Goal: Check status: Check status

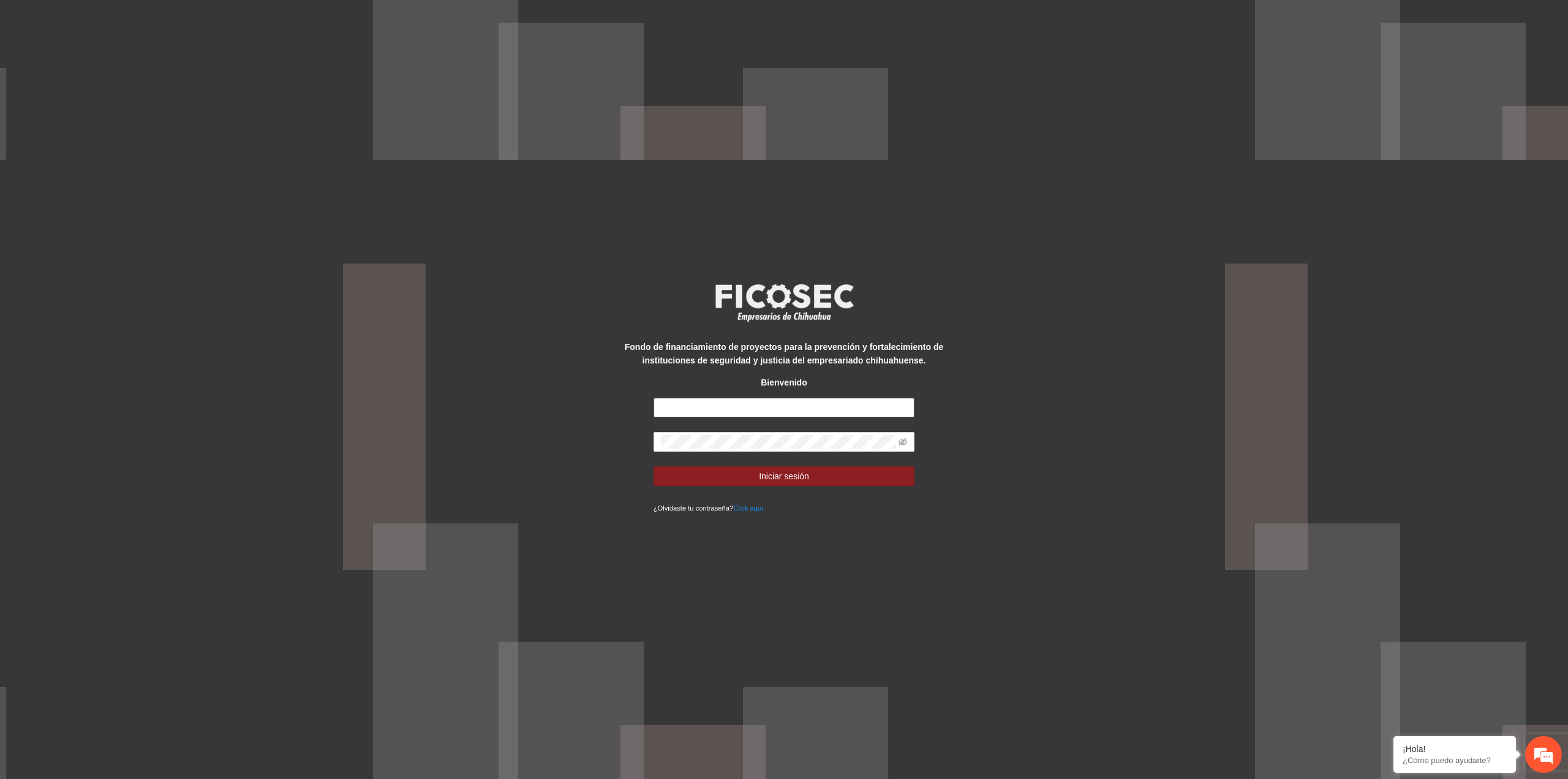
type input "**********"
click at [718, 488] on form "**********" at bounding box center [784, 456] width 261 height 116
click at [718, 479] on button "Iniciar sesión" at bounding box center [784, 476] width 261 height 19
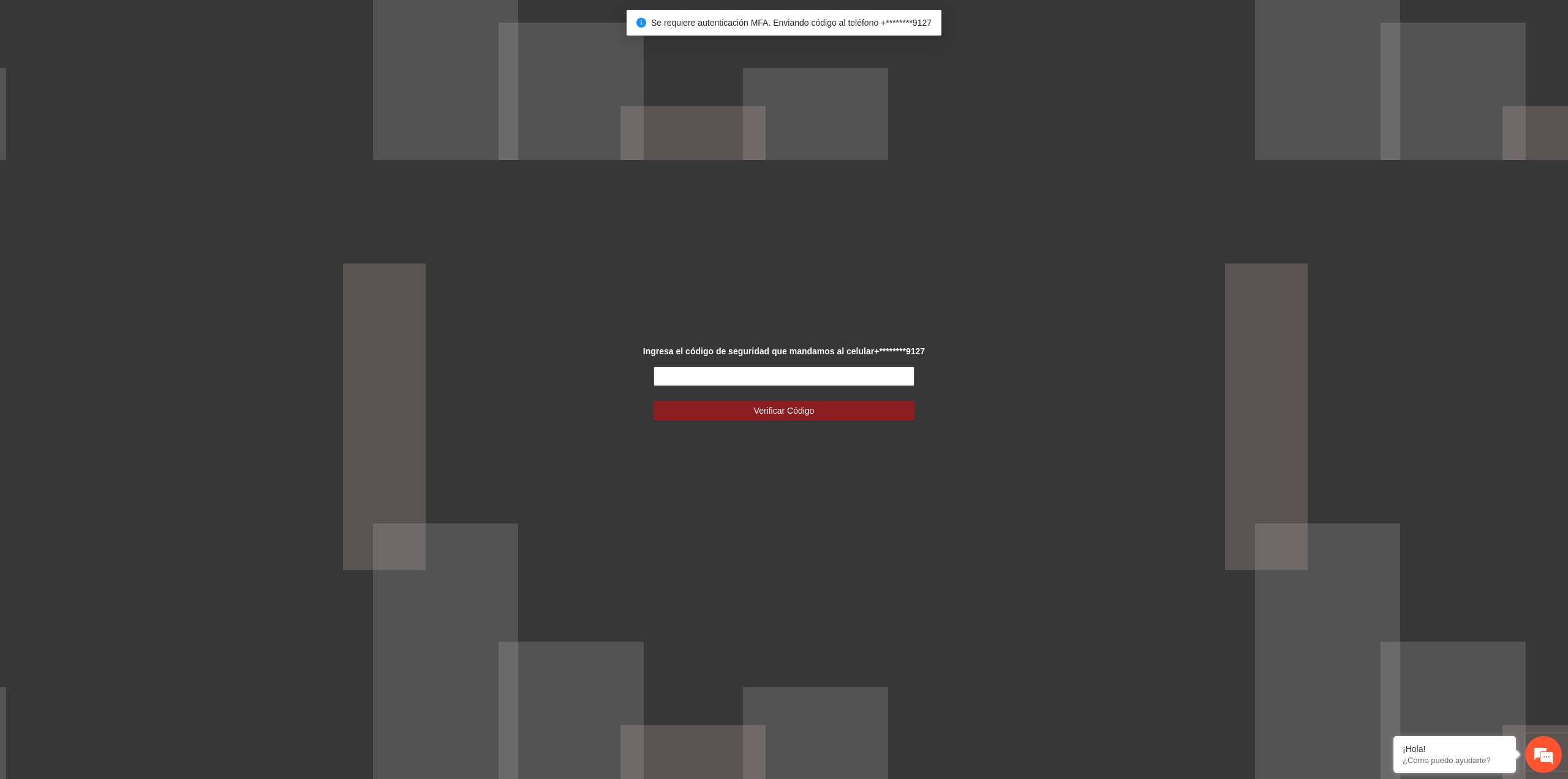
click at [790, 378] on input "text" at bounding box center [784, 376] width 261 height 19
type input "******"
click at [654, 401] on button "Verificar Código" at bounding box center [784, 410] width 261 height 19
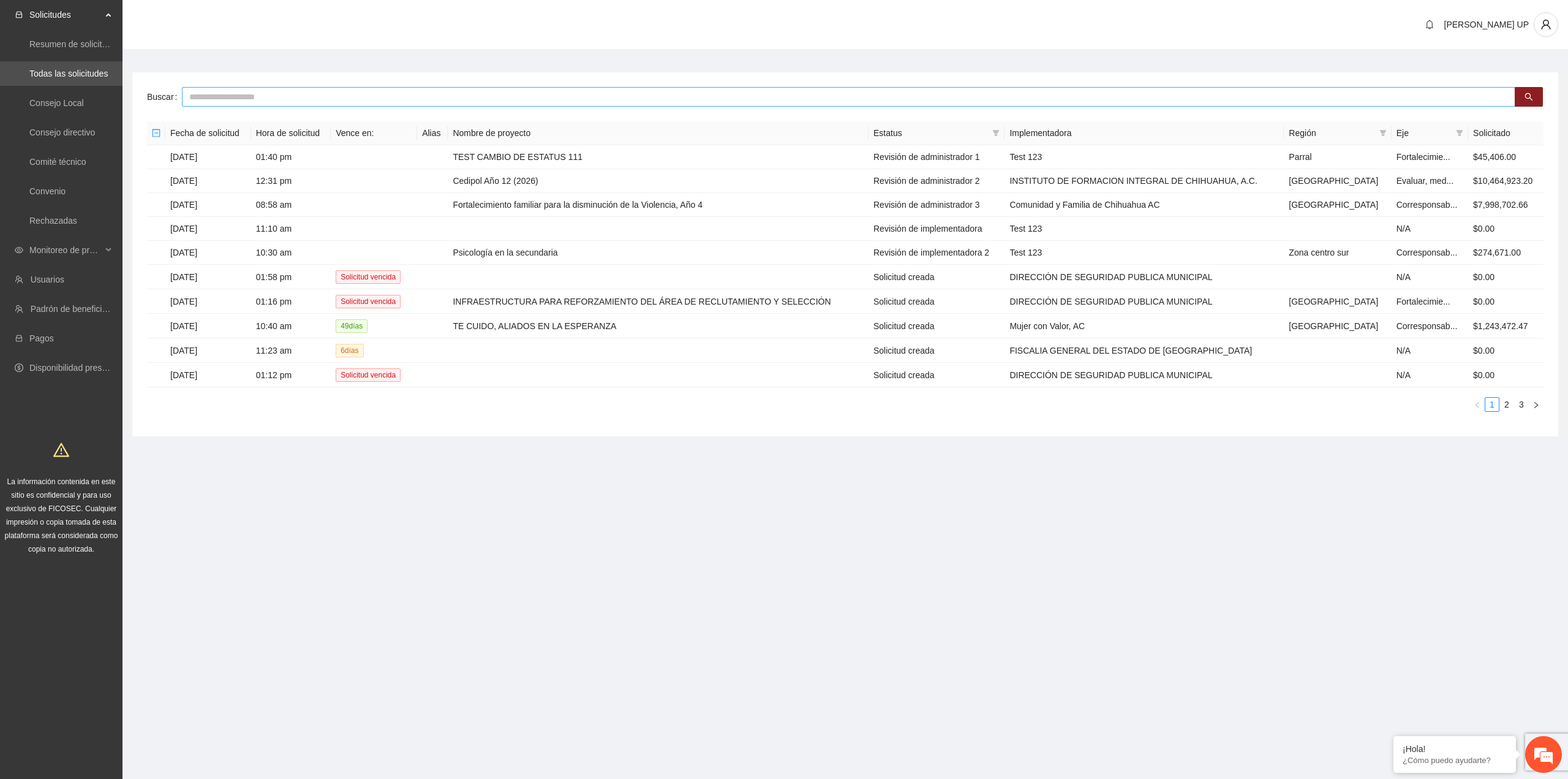
click at [335, 92] on input "text" at bounding box center [848, 96] width 1334 height 19
click at [48, 245] on span "Monitoreo de proyectos" at bounding box center [65, 250] width 72 height 24
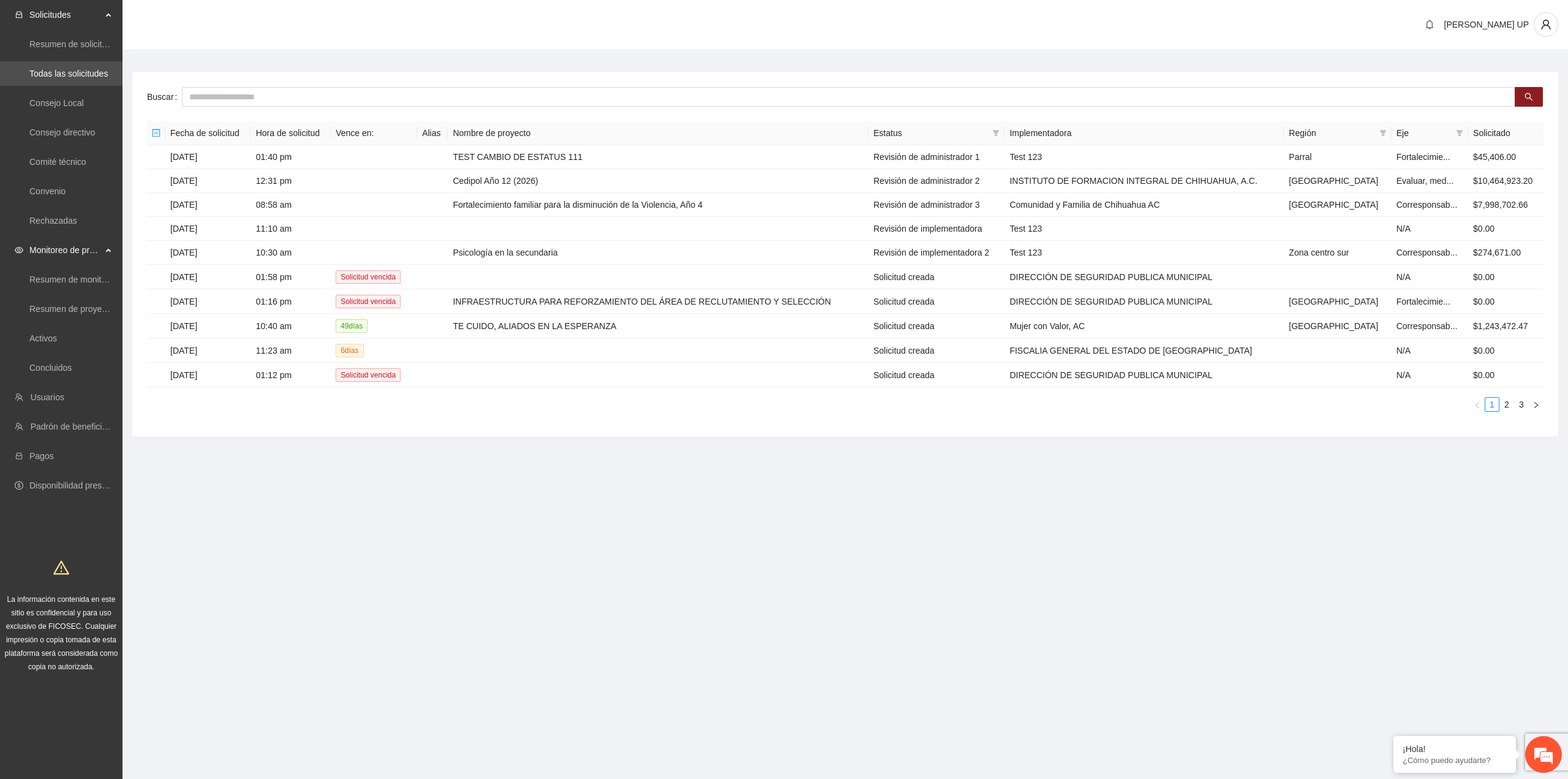
click at [63, 322] on ul "Resumen de monitoreo Resumen de proyectos aprobados Activos Concluidos" at bounding box center [61, 323] width 122 height 117
click at [57, 337] on link "Activos" at bounding box center [43, 338] width 28 height 10
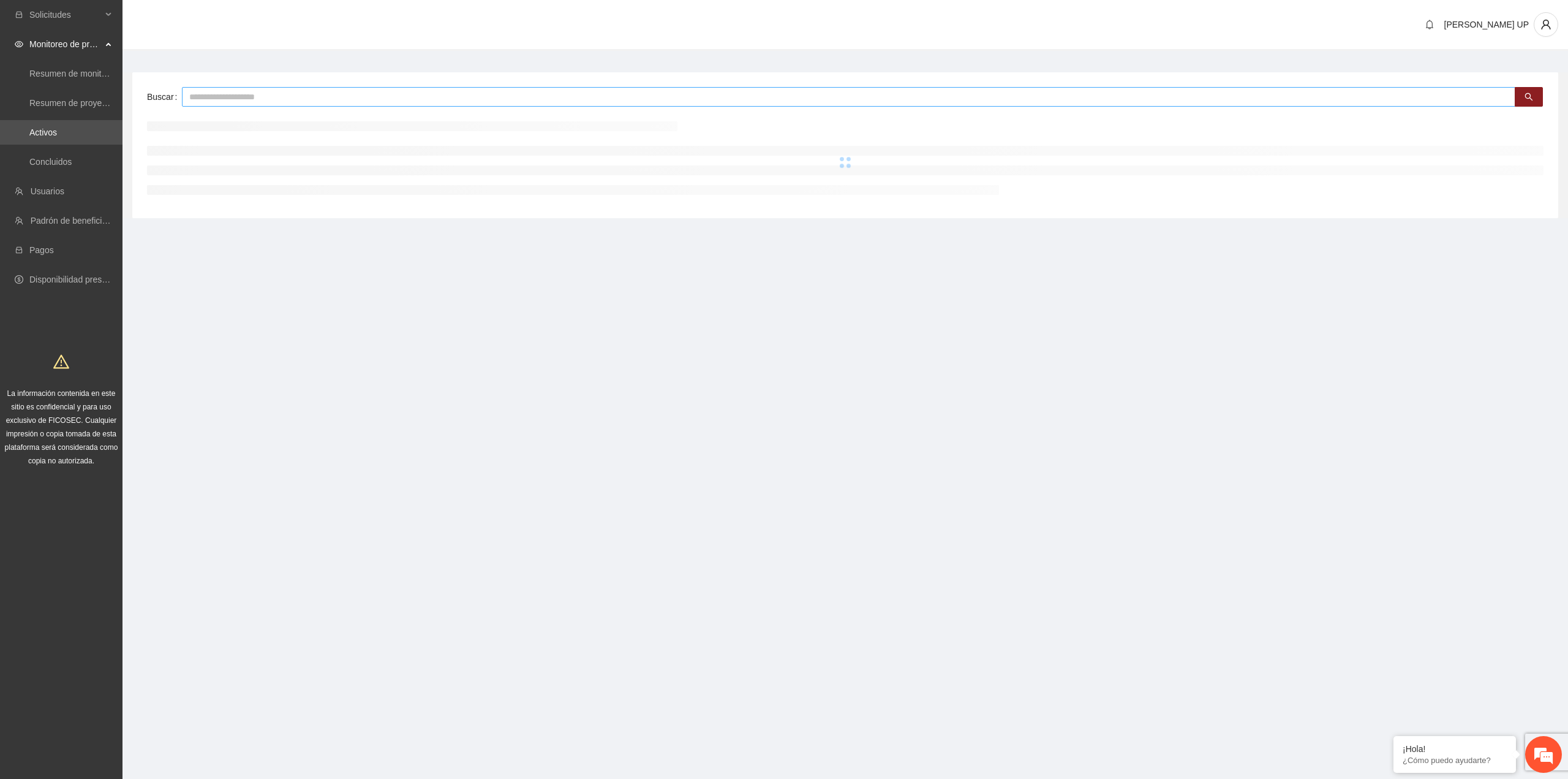
click at [263, 100] on input "text" at bounding box center [848, 96] width 1334 height 19
click at [257, 100] on input "**" at bounding box center [848, 96] width 1334 height 19
click at [257, 99] on input "**" at bounding box center [848, 96] width 1334 height 19
type input "*******"
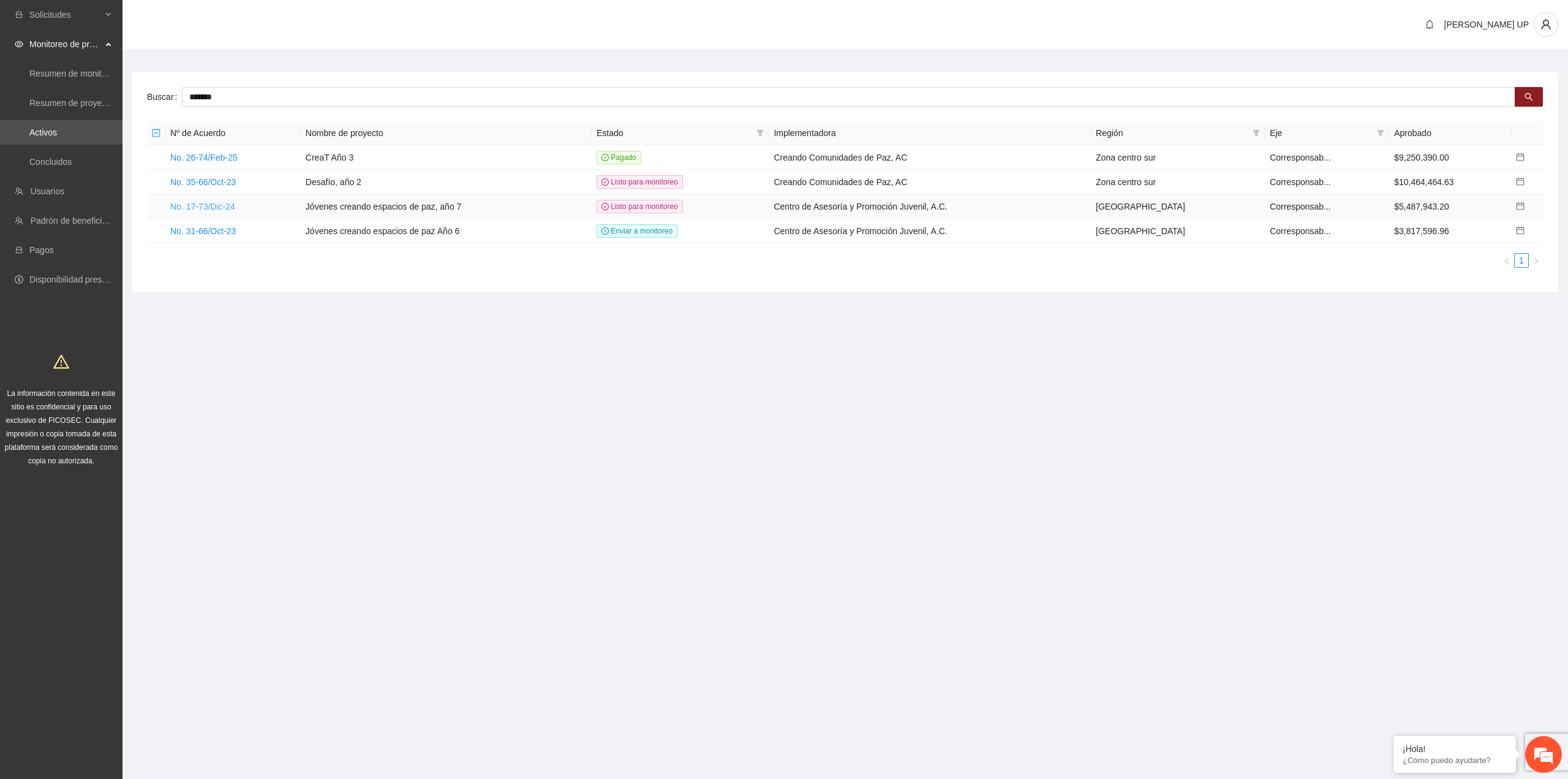
click at [195, 202] on link "No. 17-73/Dic-24" at bounding box center [203, 207] width 65 height 10
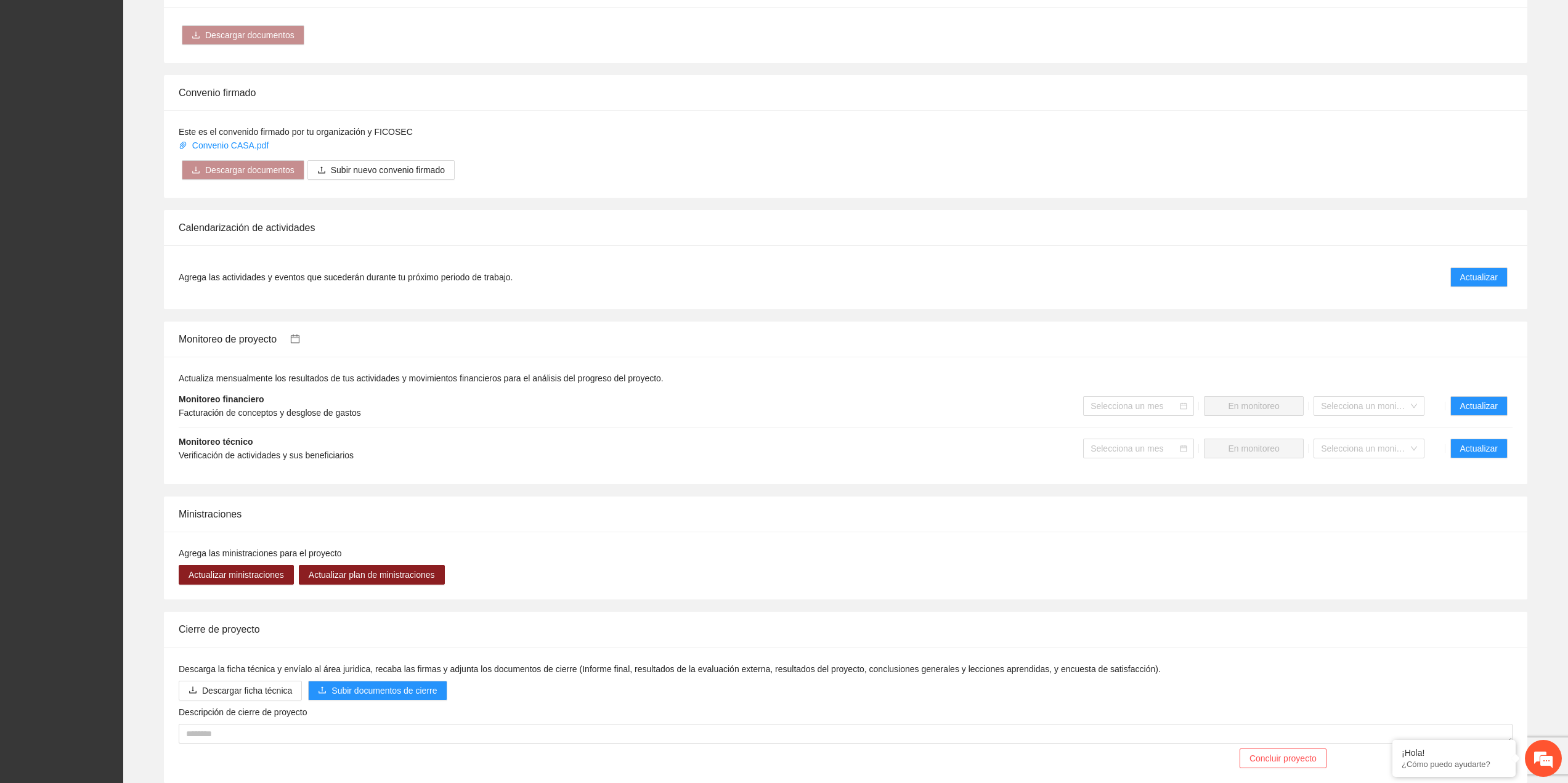
scroll to position [839, 0]
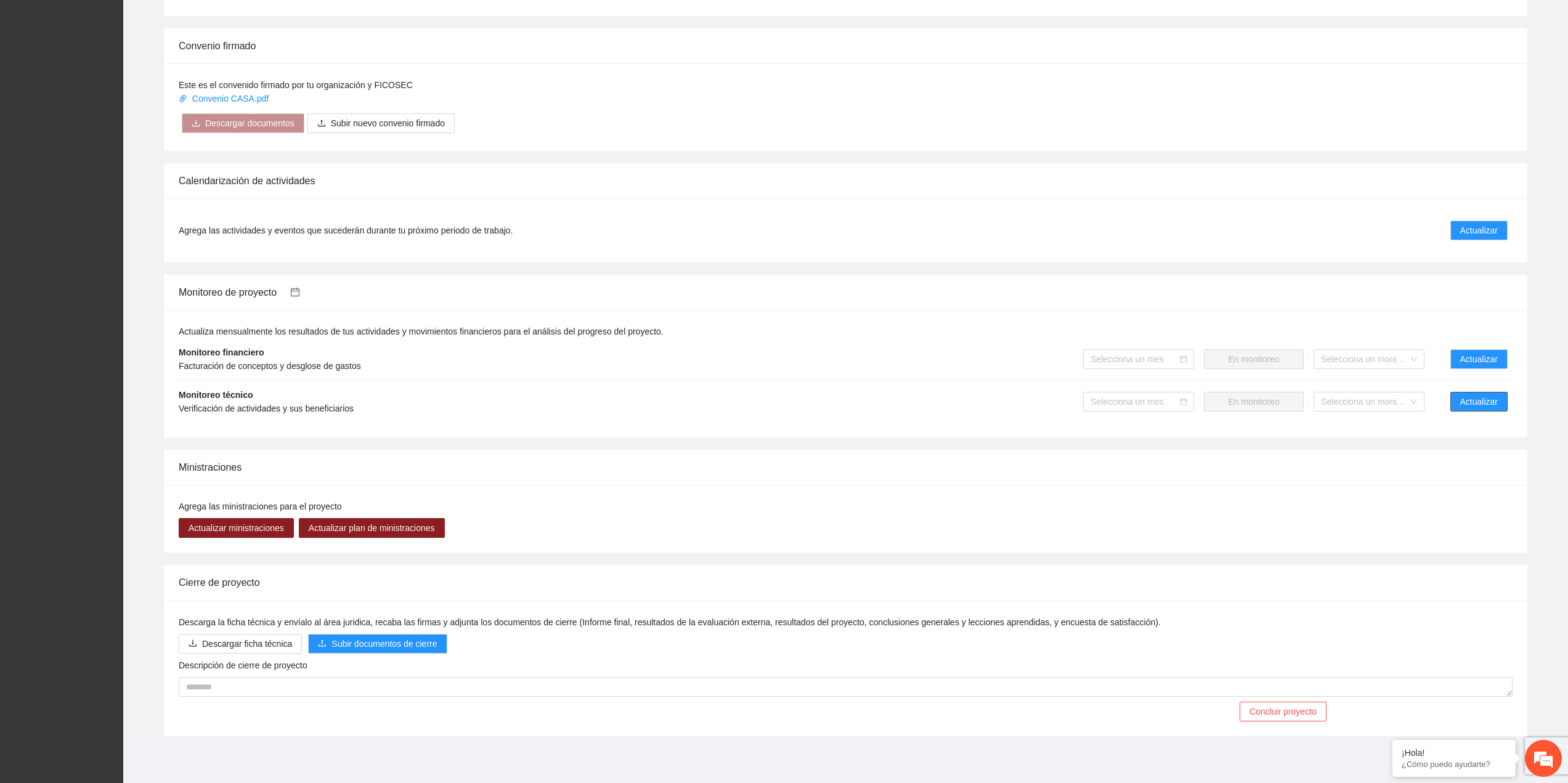
click at [1475, 402] on span "Actualizar" at bounding box center [1479, 402] width 38 height 13
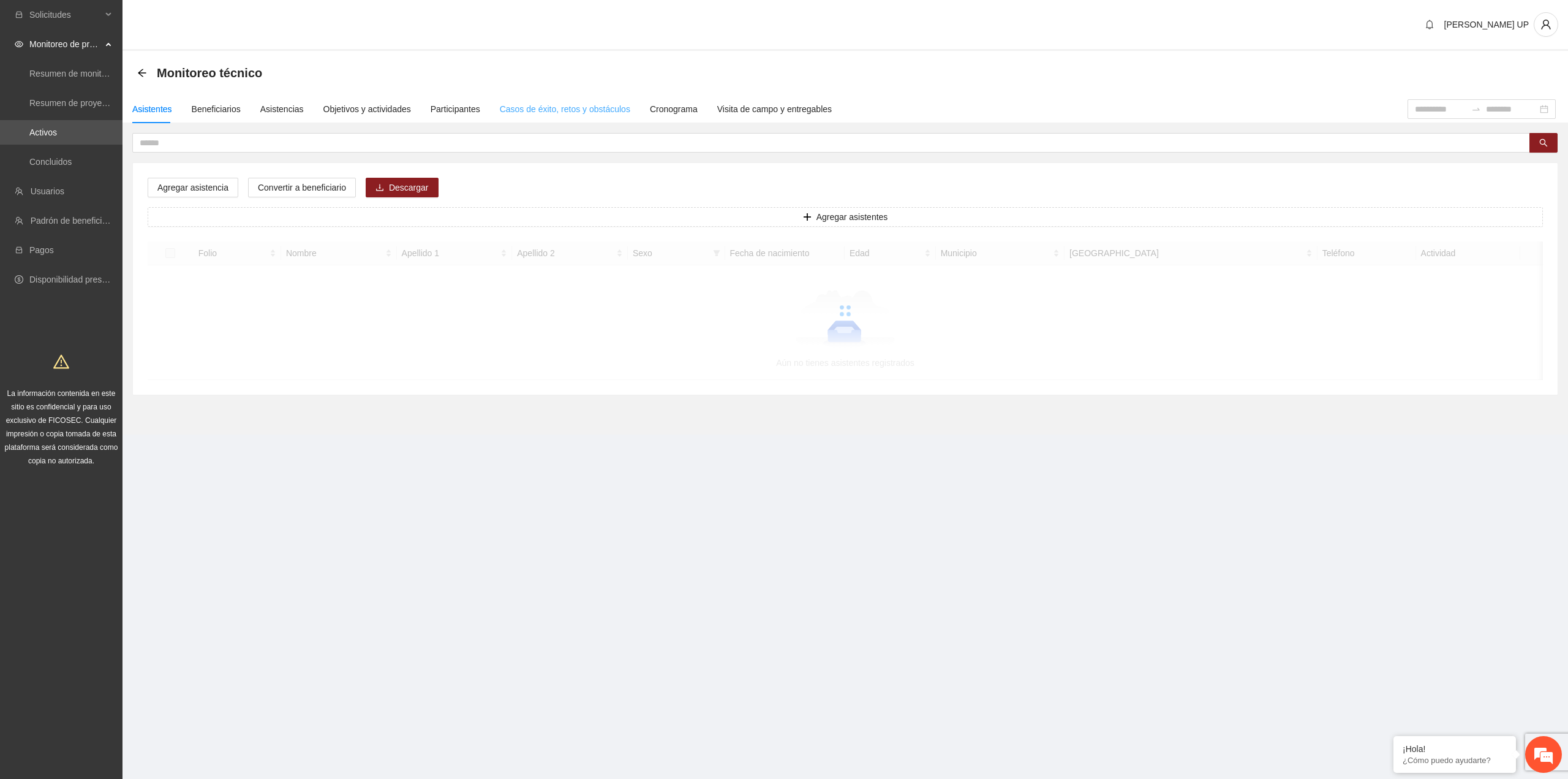
click at [574, 116] on div "Casos de éxito, retos y obstáculos" at bounding box center [565, 109] width 131 height 28
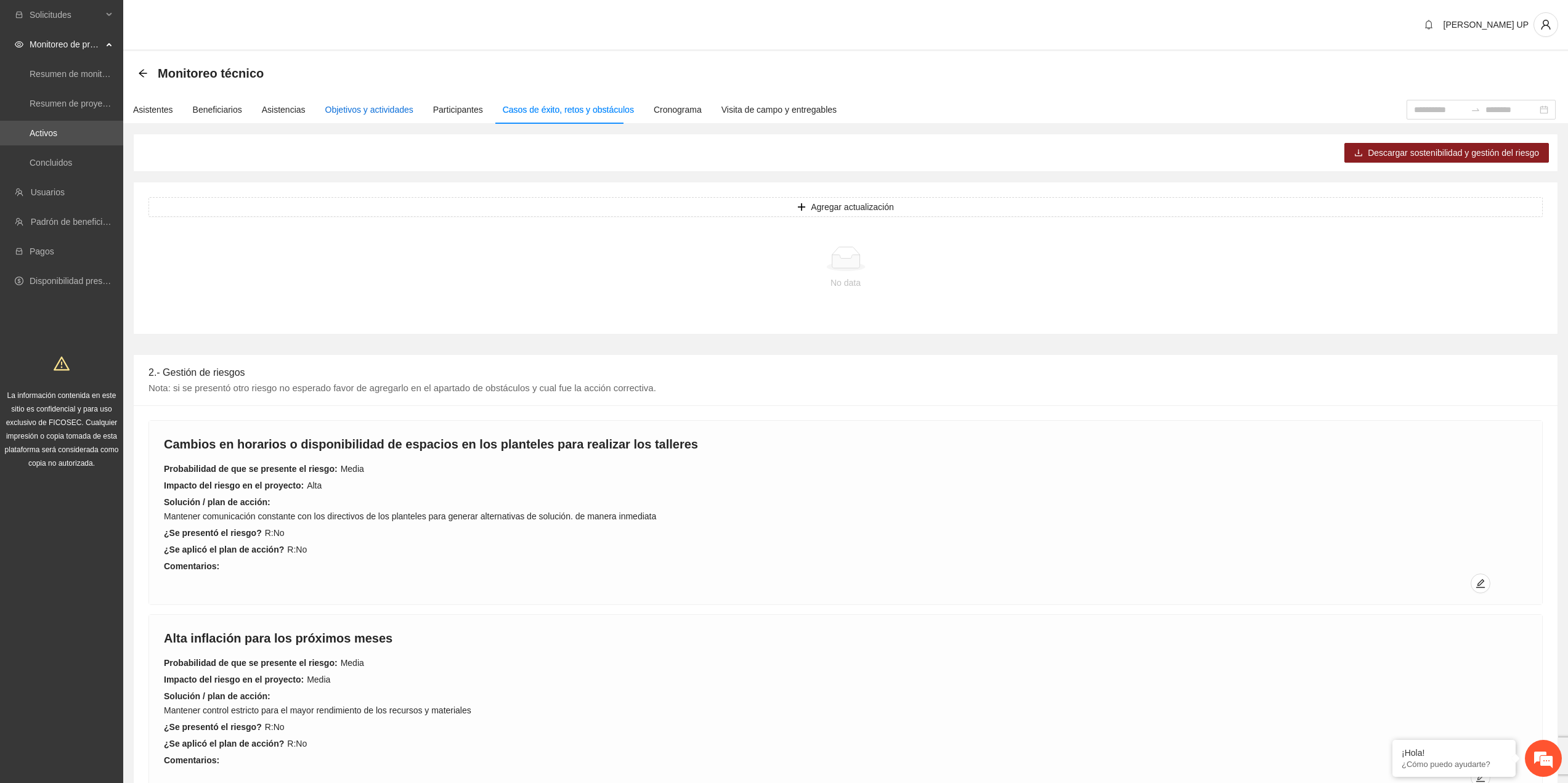
click at [371, 104] on div "Objetivos y actividades" at bounding box center [369, 109] width 88 height 13
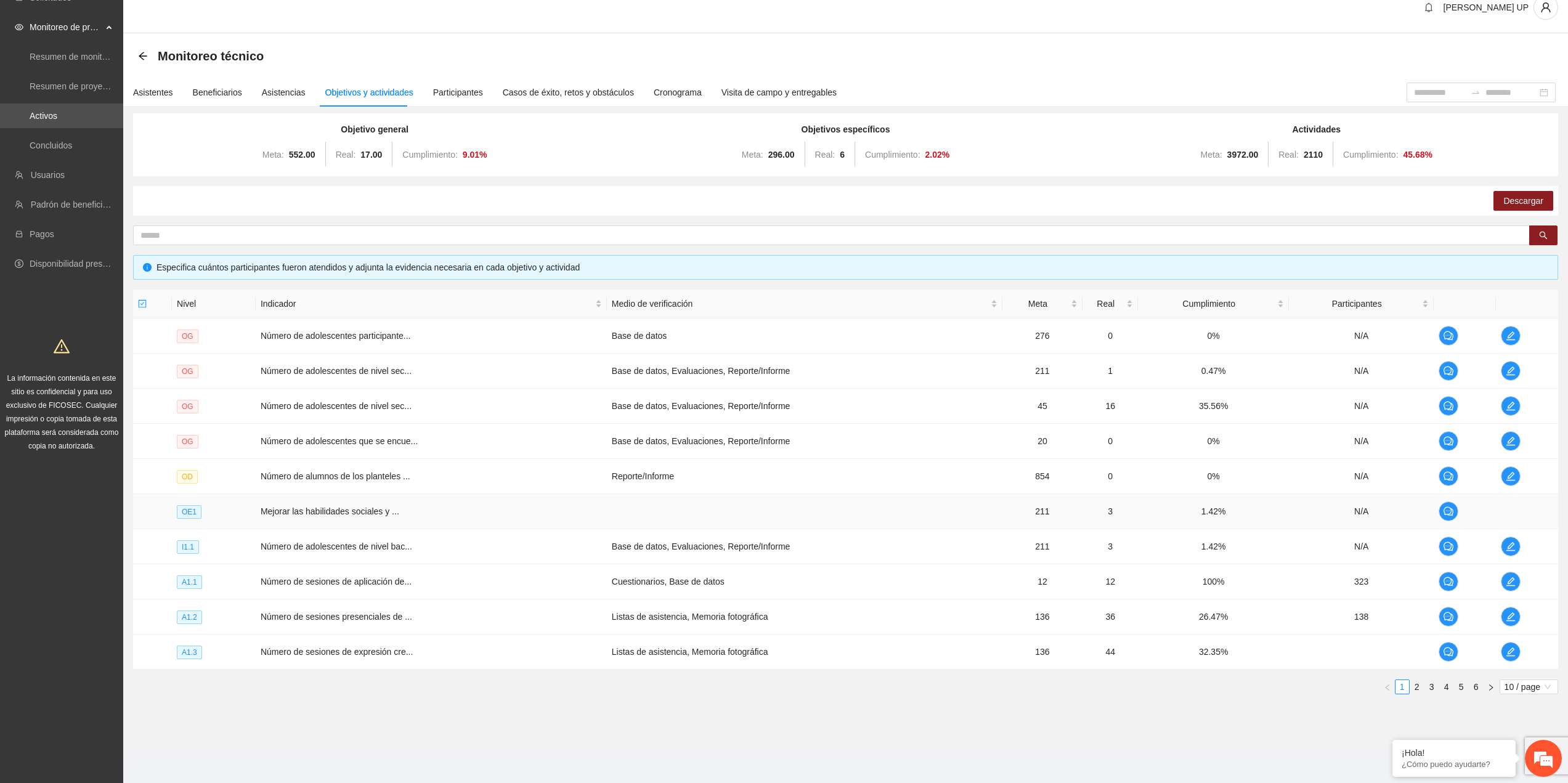
scroll to position [22, 0]
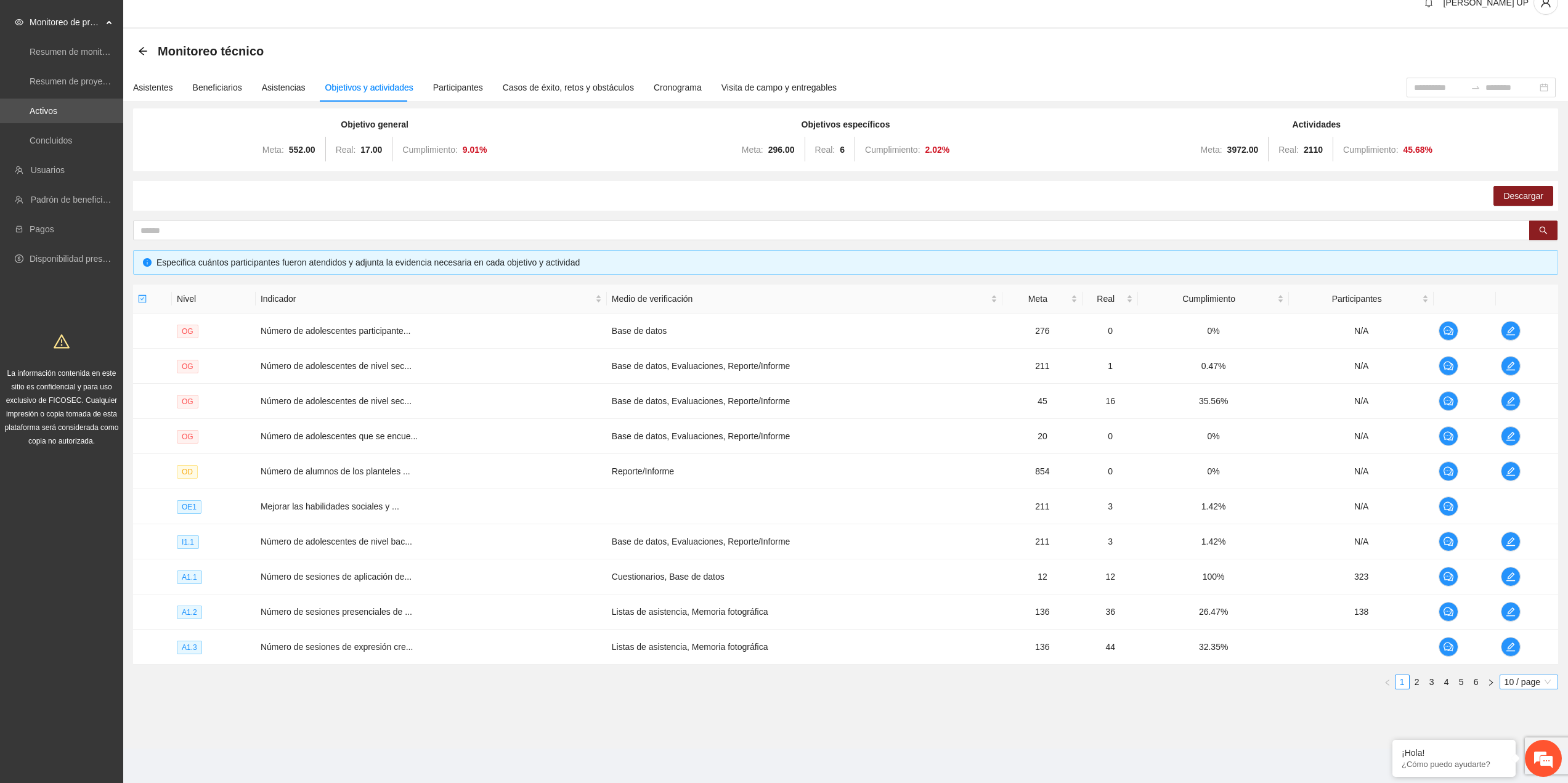
click at [1500, 676] on div "10 / page" at bounding box center [1529, 682] width 59 height 15
drag, startPoint x: 1523, startPoint y: 764, endPoint x: 1515, endPoint y: 748, distance: 17.9
click at [1523, 764] on div "100 / page" at bounding box center [1529, 764] width 45 height 13
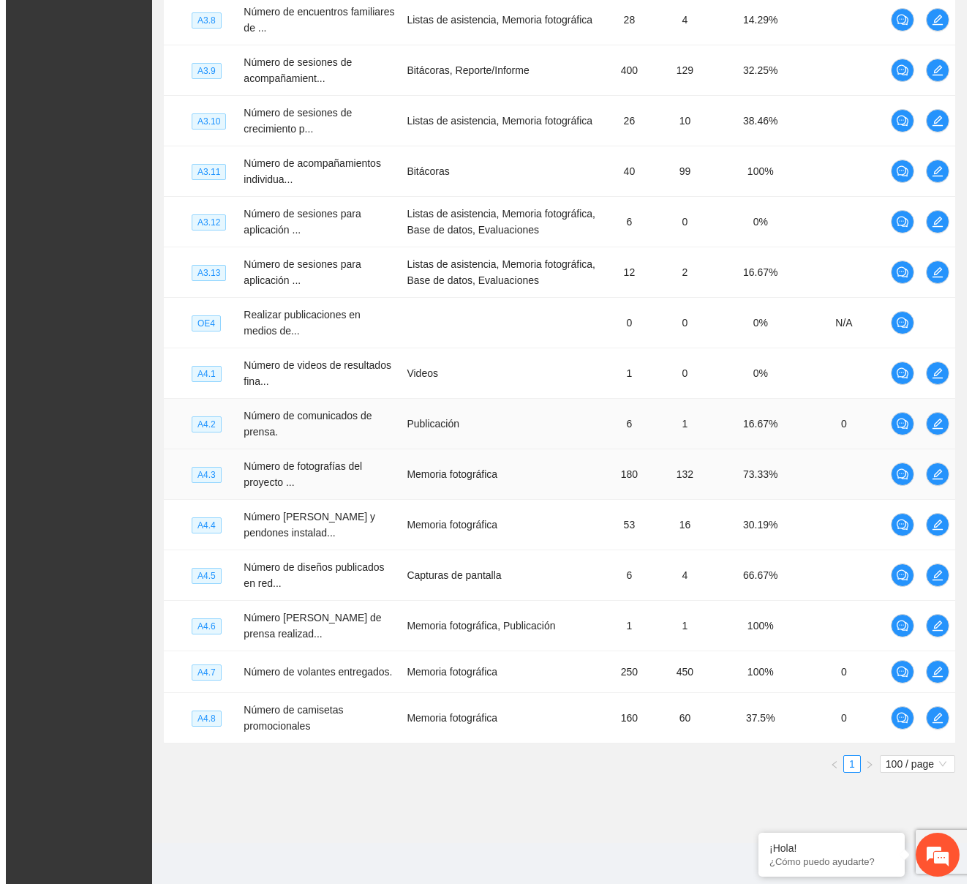
scroll to position [2425, 0]
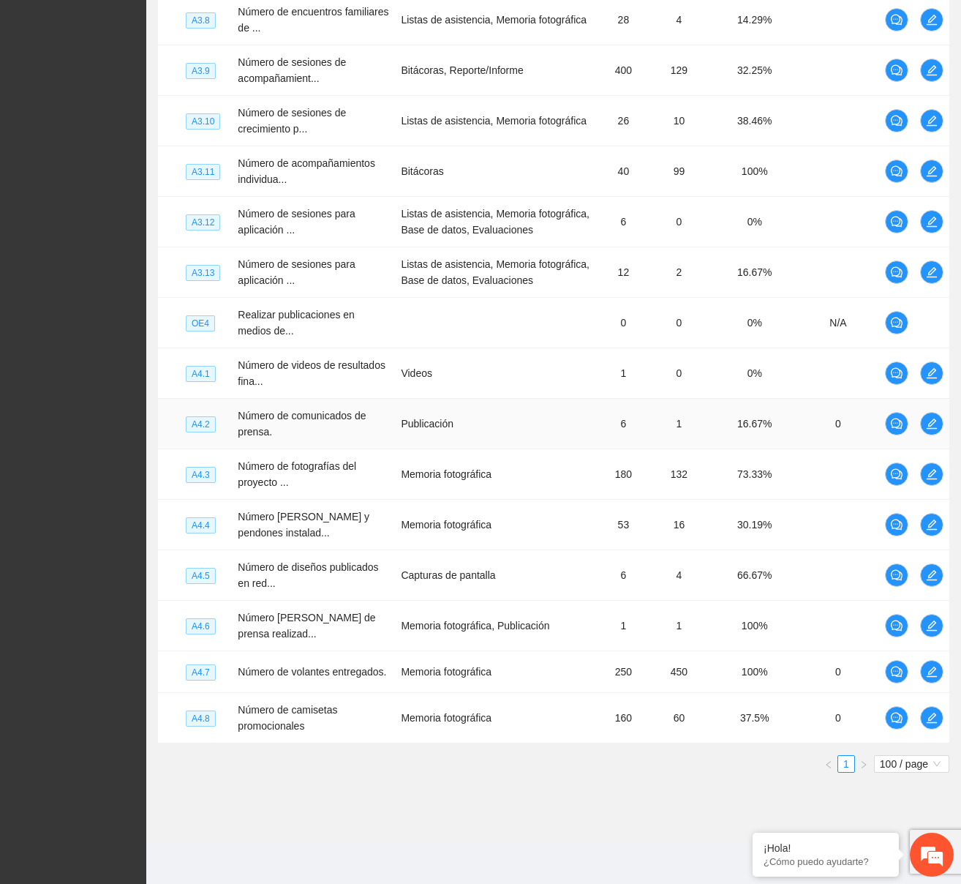
click at [794, 419] on td "16.67%" at bounding box center [755, 424] width 86 height 50
click at [920, 416] on td at bounding box center [932, 424] width 35 height 50
click at [931, 419] on icon "edit" at bounding box center [932, 424] width 10 height 10
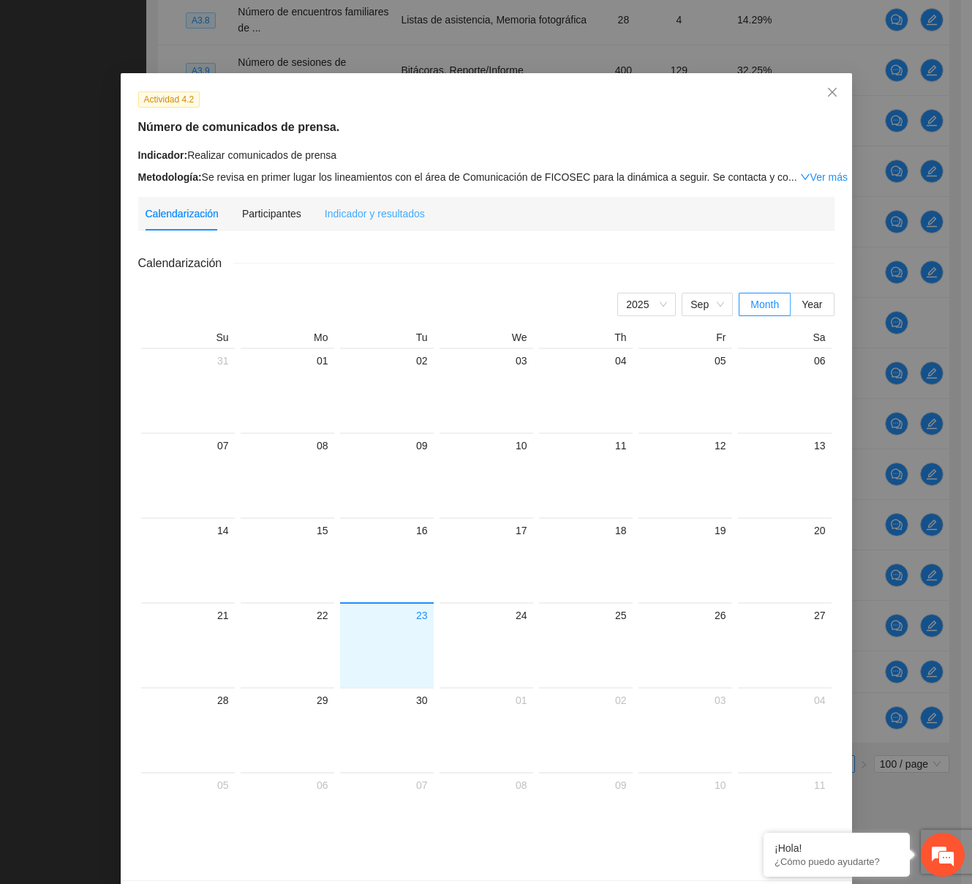
click at [345, 222] on div "Indicador y resultados" at bounding box center [375, 214] width 100 height 34
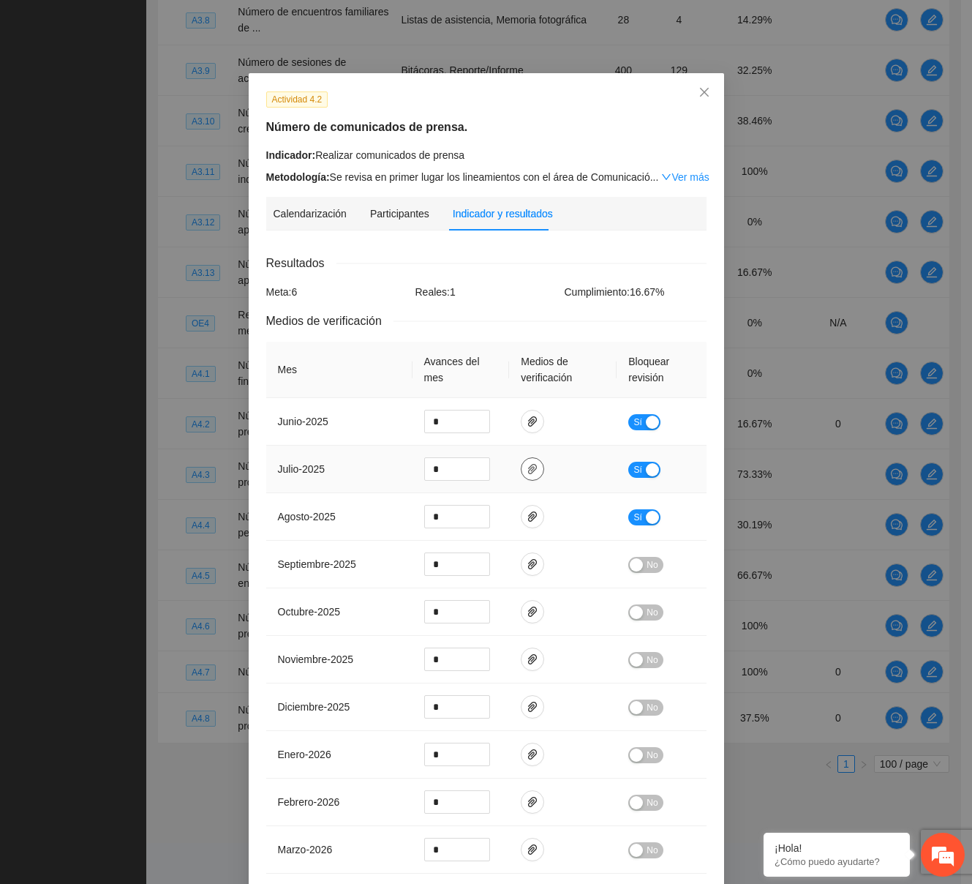
click at [522, 470] on span "paper-clip" at bounding box center [533, 469] width 22 height 12
click at [496, 432] on link "WhatsApp Image 2025-07-21 at 3.55.47 PM.jpeg" at bounding box center [523, 435] width 192 height 16
click at [699, 92] on icon "close" at bounding box center [705, 92] width 12 height 12
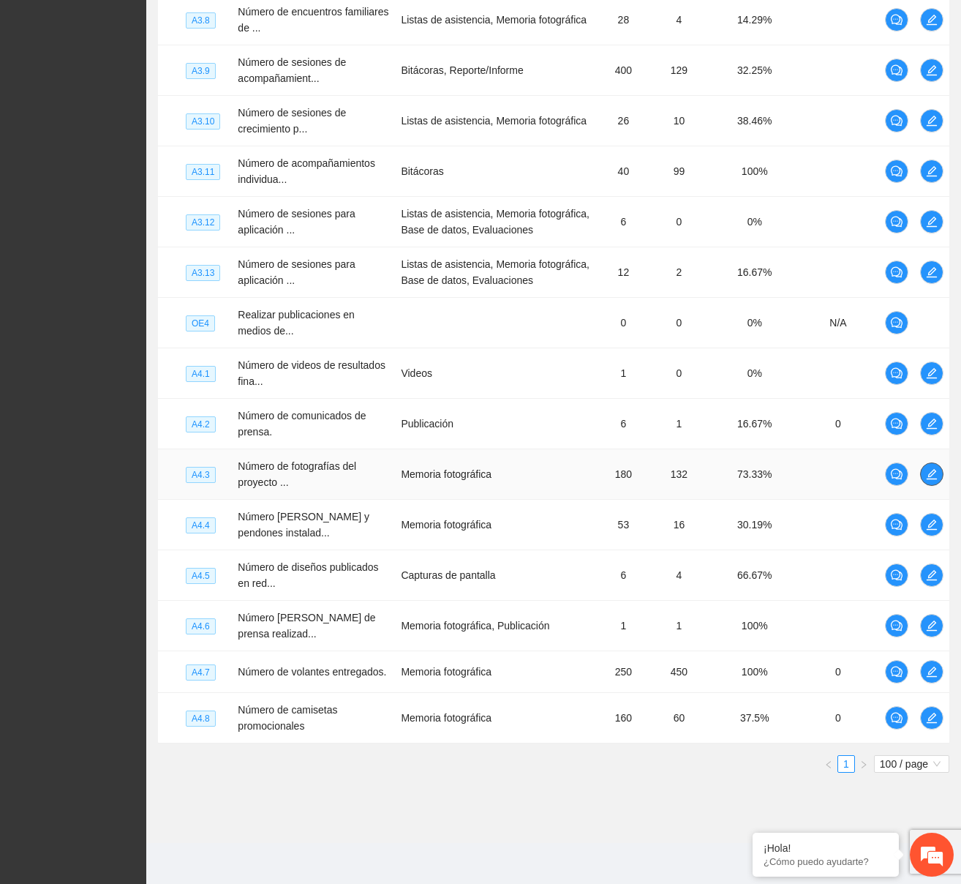
click at [933, 469] on icon "edit" at bounding box center [932, 474] width 10 height 10
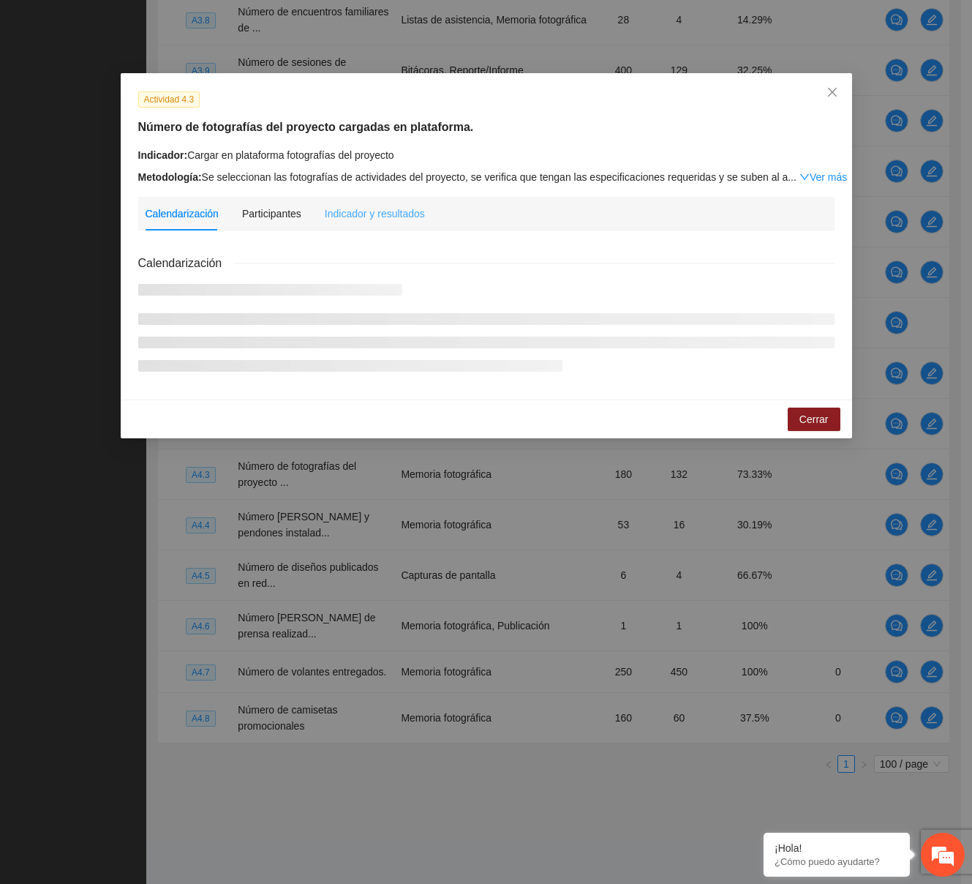
click at [350, 197] on div "Indicador y resultados" at bounding box center [375, 214] width 100 height 34
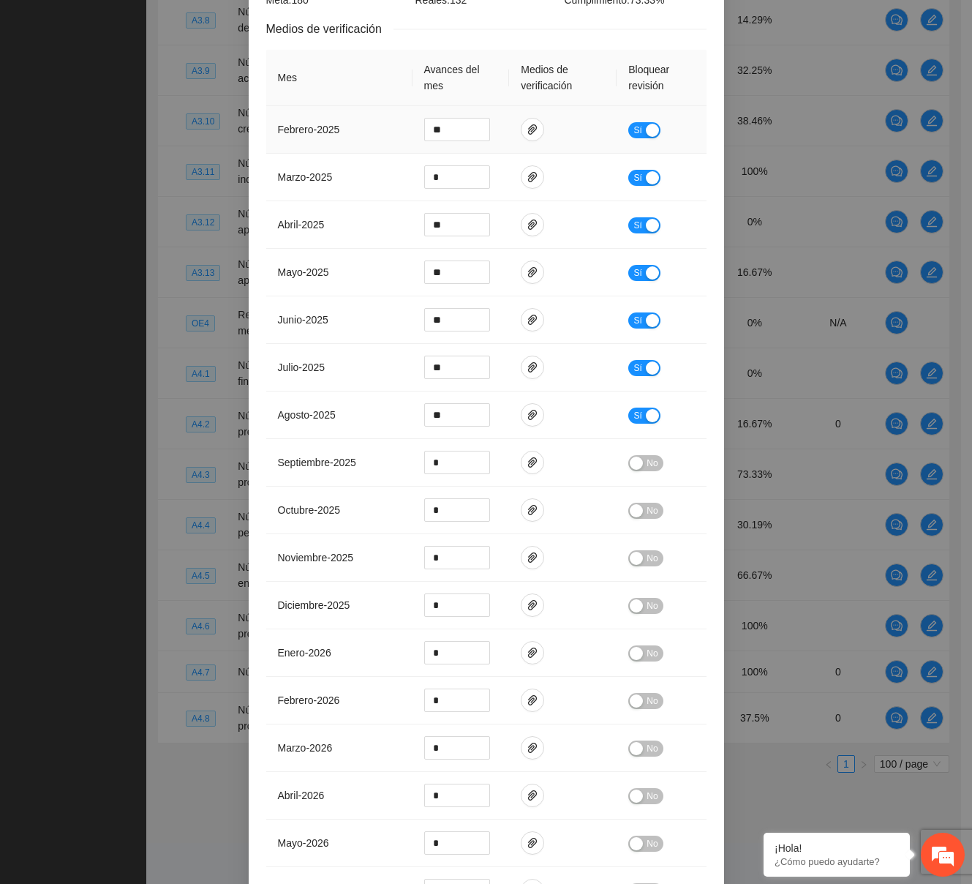
scroll to position [293, 0]
click at [527, 362] on icon "paper-clip" at bounding box center [533, 367] width 12 height 12
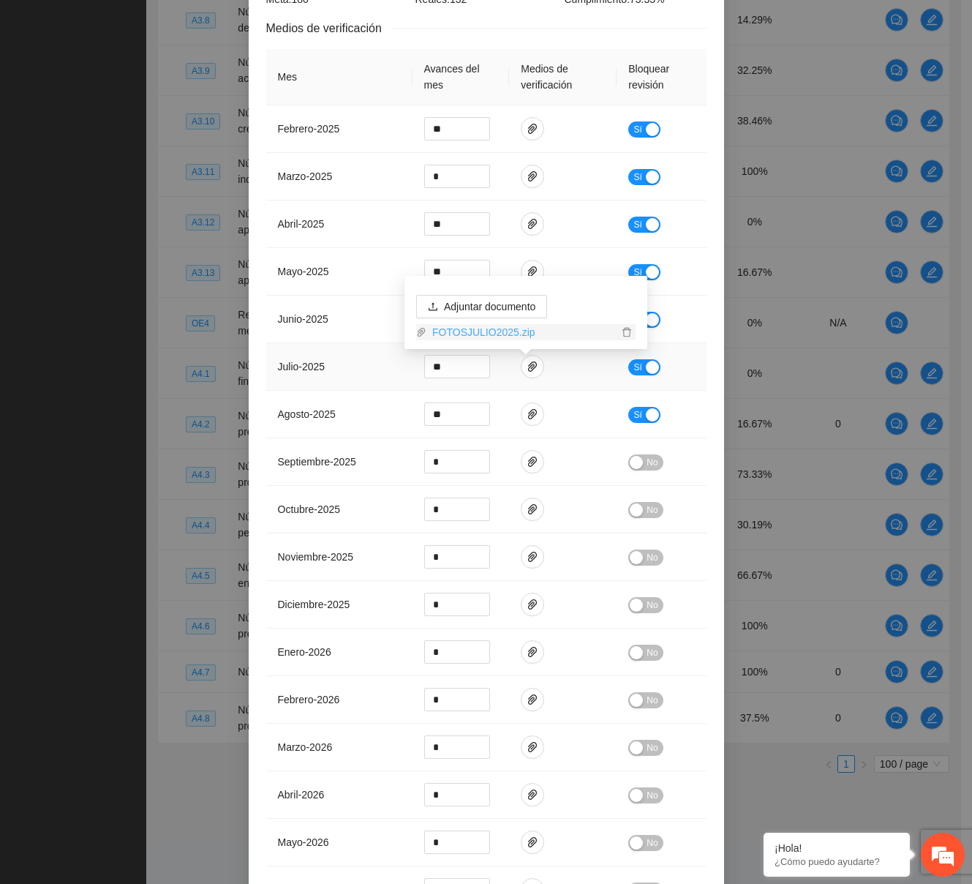
click at [447, 329] on link "FOTOSJULIO2025.zip" at bounding box center [523, 332] width 192 height 16
click at [538, 414] on td at bounding box center [563, 415] width 108 height 48
click at [536, 413] on span "paper-clip" at bounding box center [533, 414] width 22 height 12
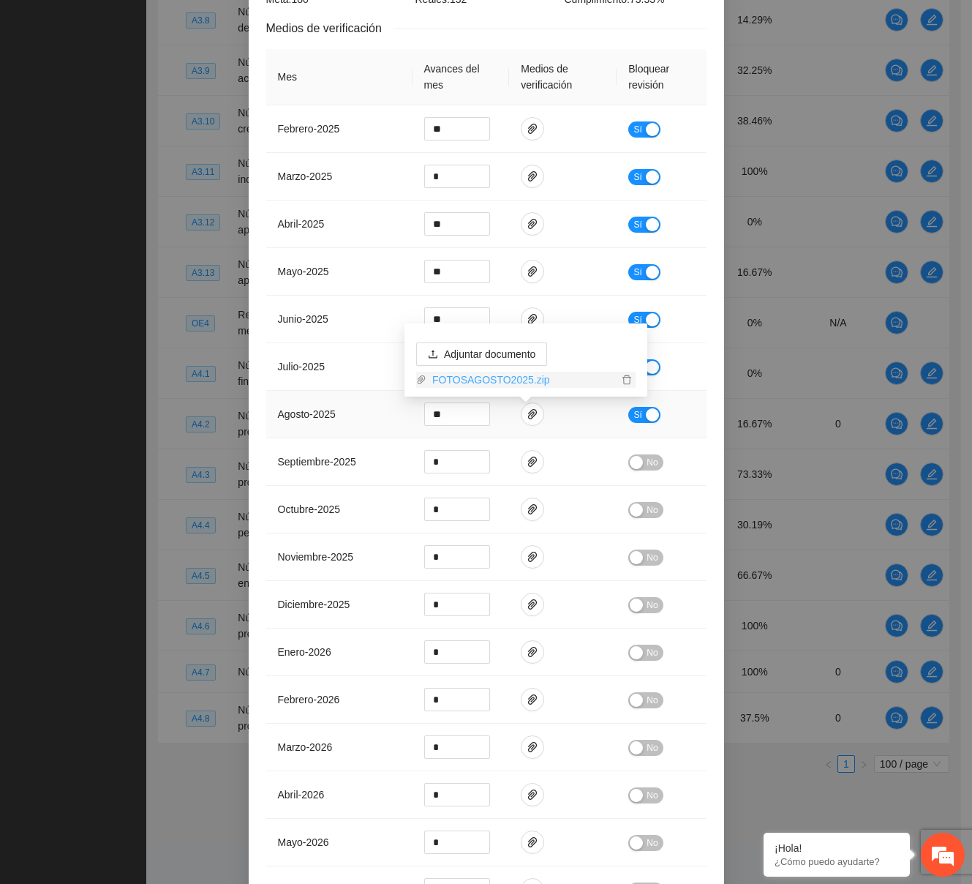
click at [506, 372] on link "FOTOSAGOSTO2025.zip" at bounding box center [523, 380] width 192 height 16
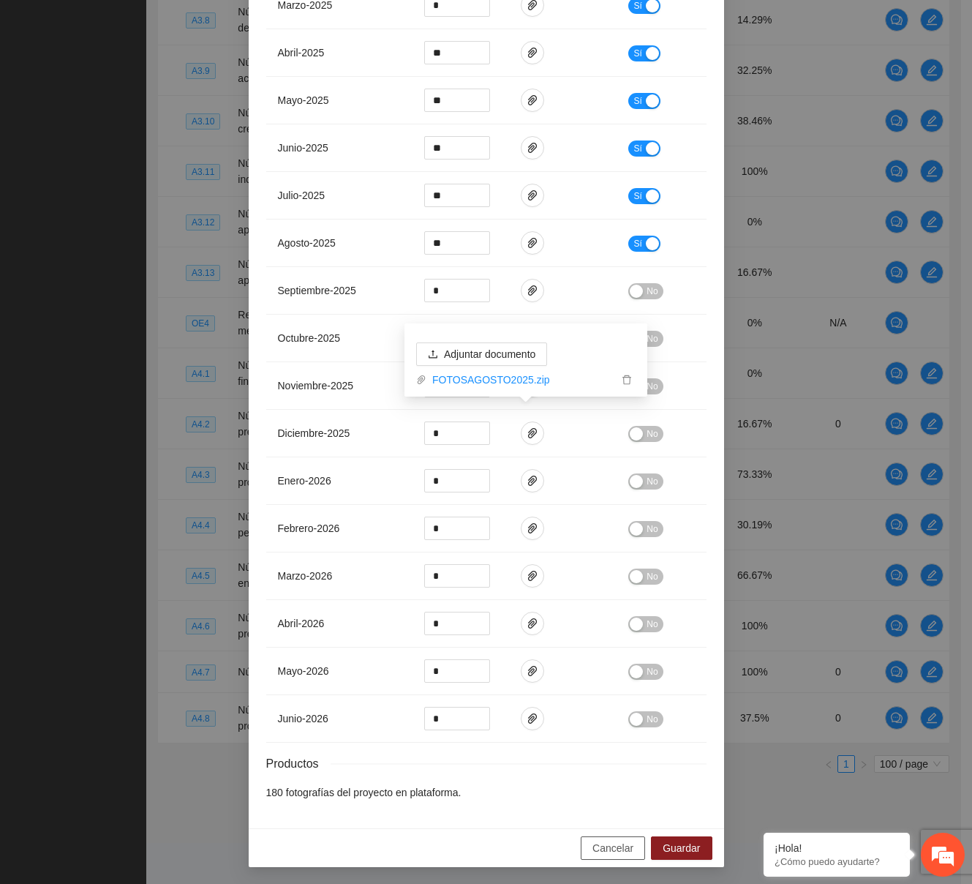
click at [618, 840] on span "Cancelar" at bounding box center [613, 848] width 41 height 16
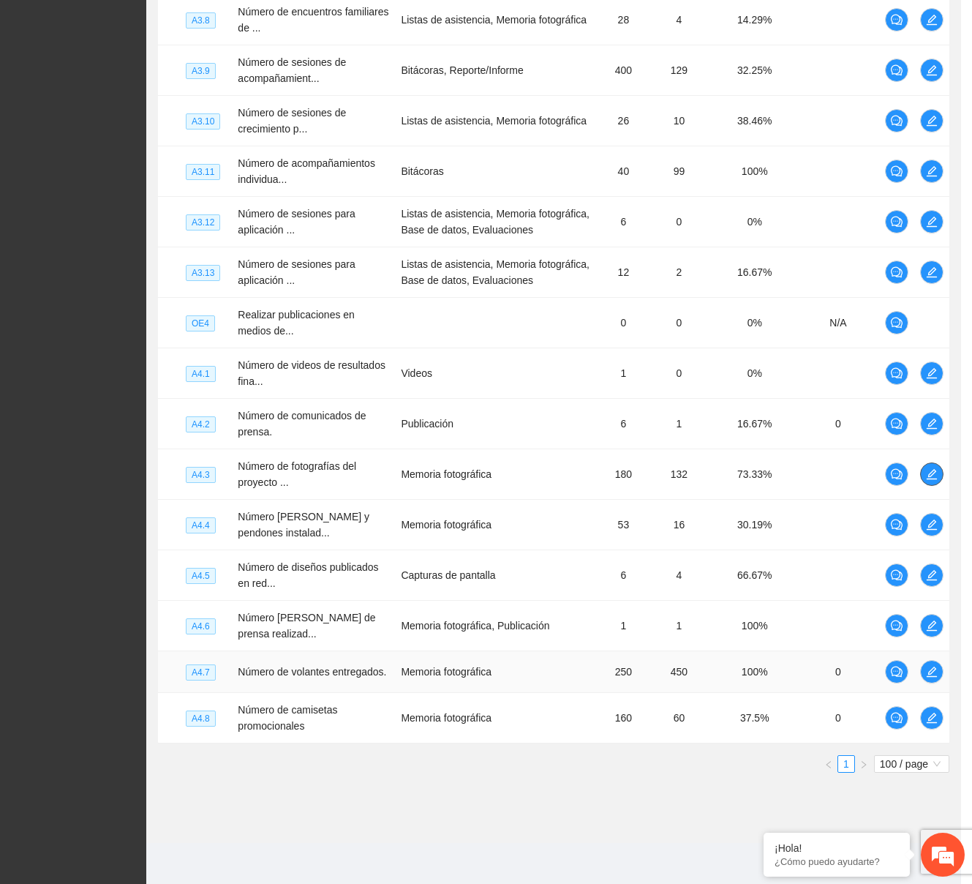
scroll to position [0, 0]
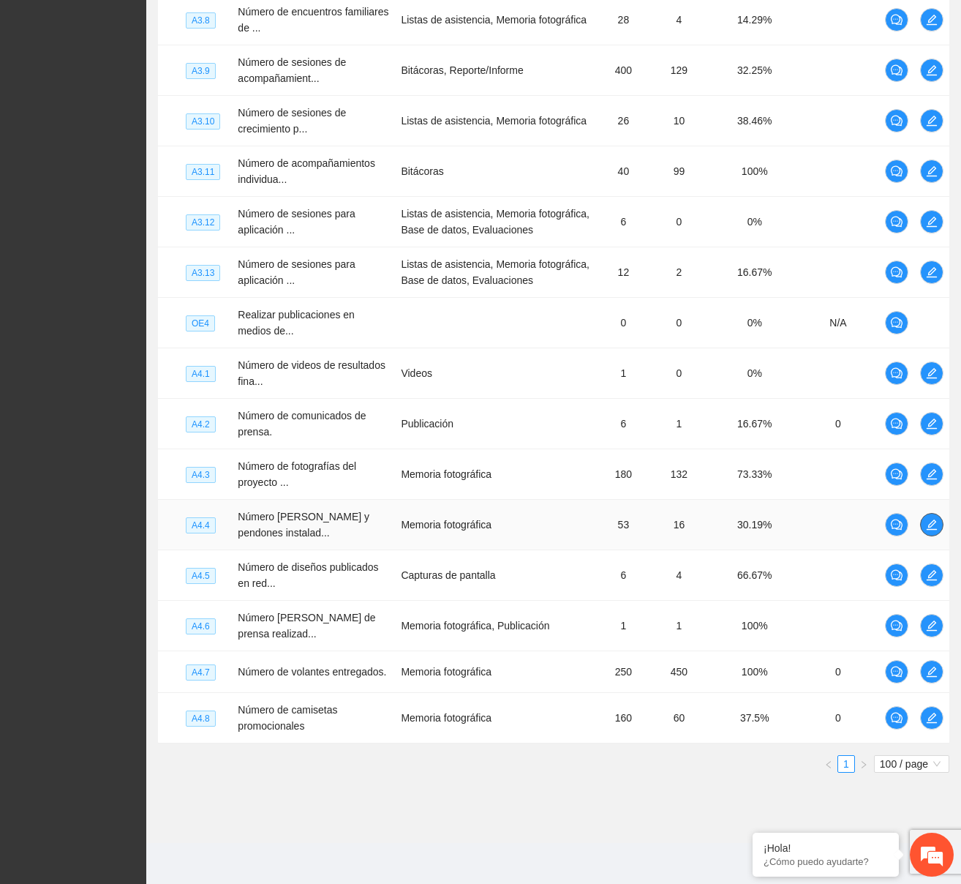
click at [921, 519] on span "edit" at bounding box center [932, 525] width 22 height 12
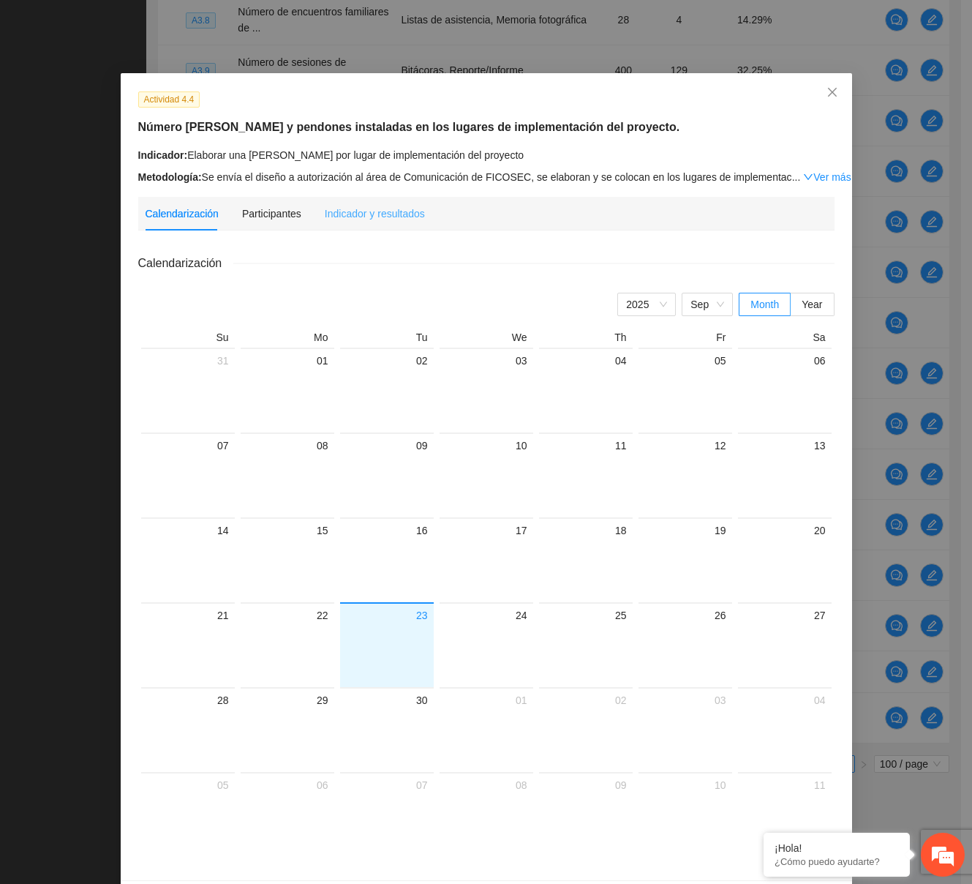
click at [383, 227] on div "Indicador y resultados" at bounding box center [375, 214] width 100 height 34
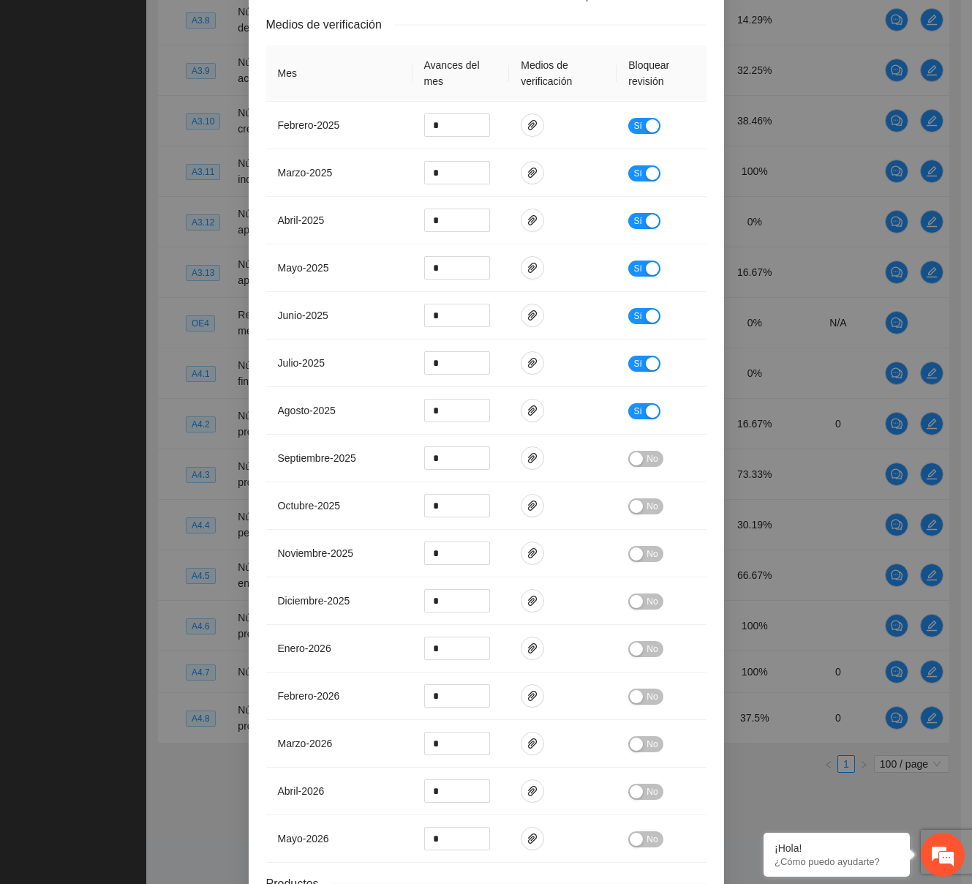
scroll to position [366, 0]
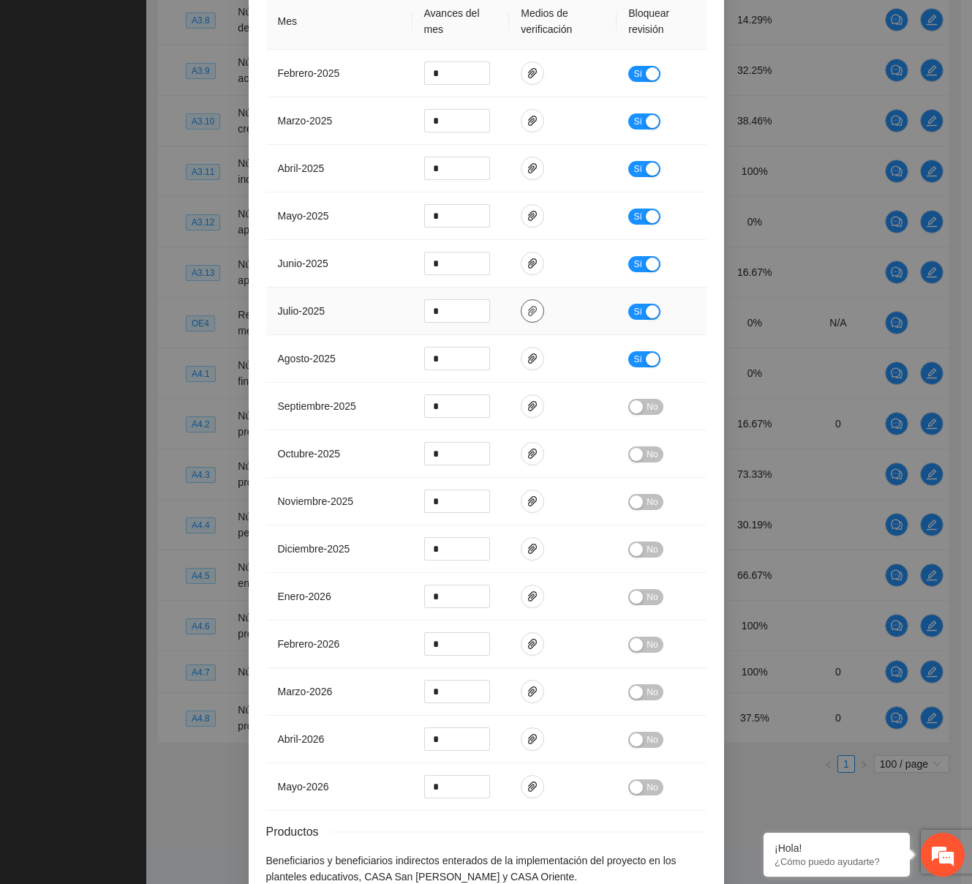
click at [528, 312] on icon "paper-clip" at bounding box center [532, 311] width 9 height 10
click at [492, 275] on link "lonasjulio2025.zip" at bounding box center [523, 277] width 192 height 16
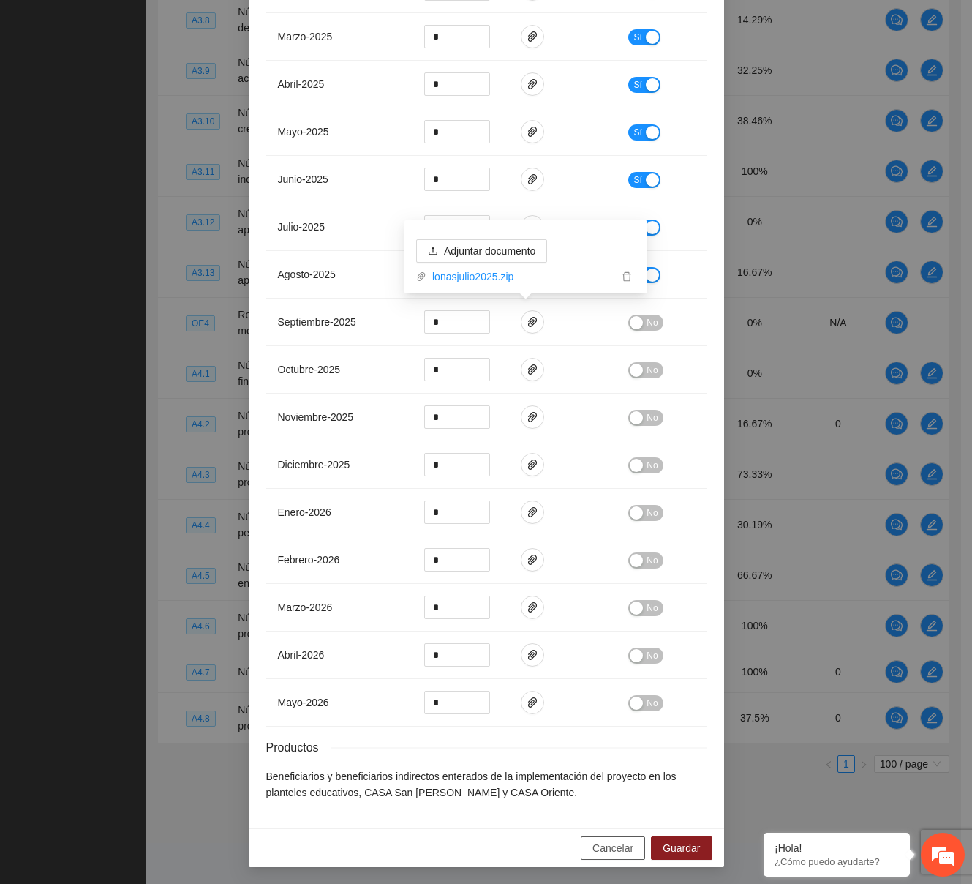
click at [620, 843] on span "Cancelar" at bounding box center [613, 848] width 41 height 16
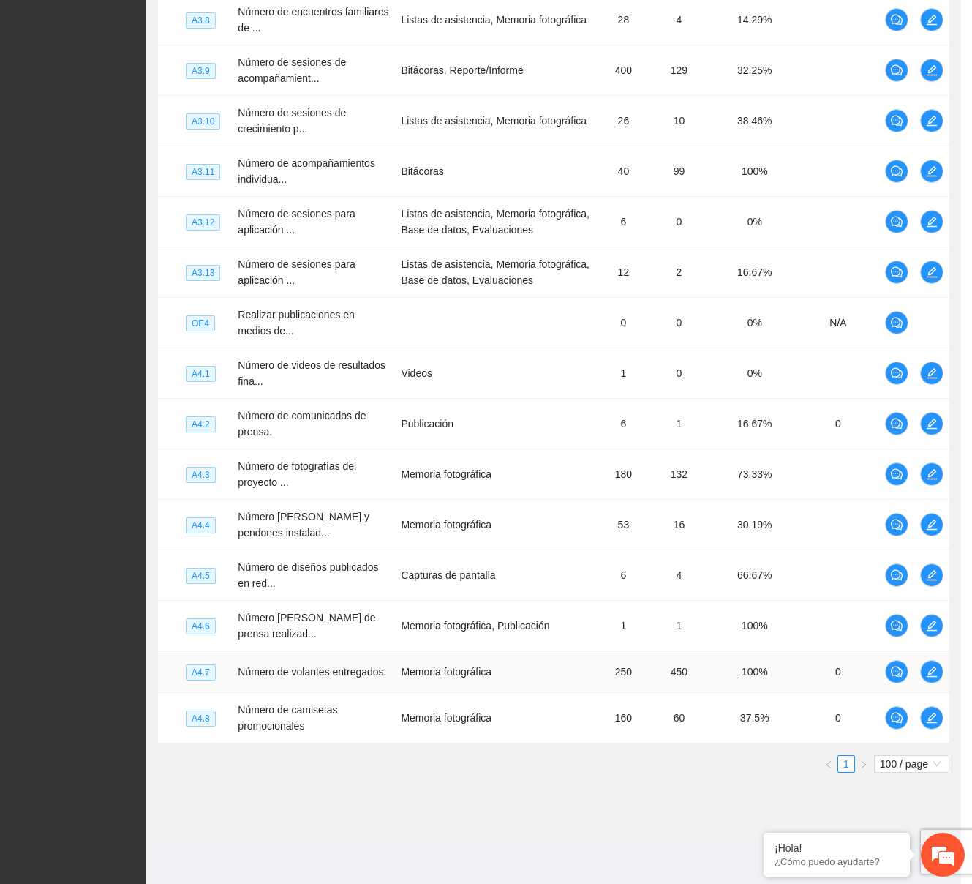
scroll to position [377, 0]
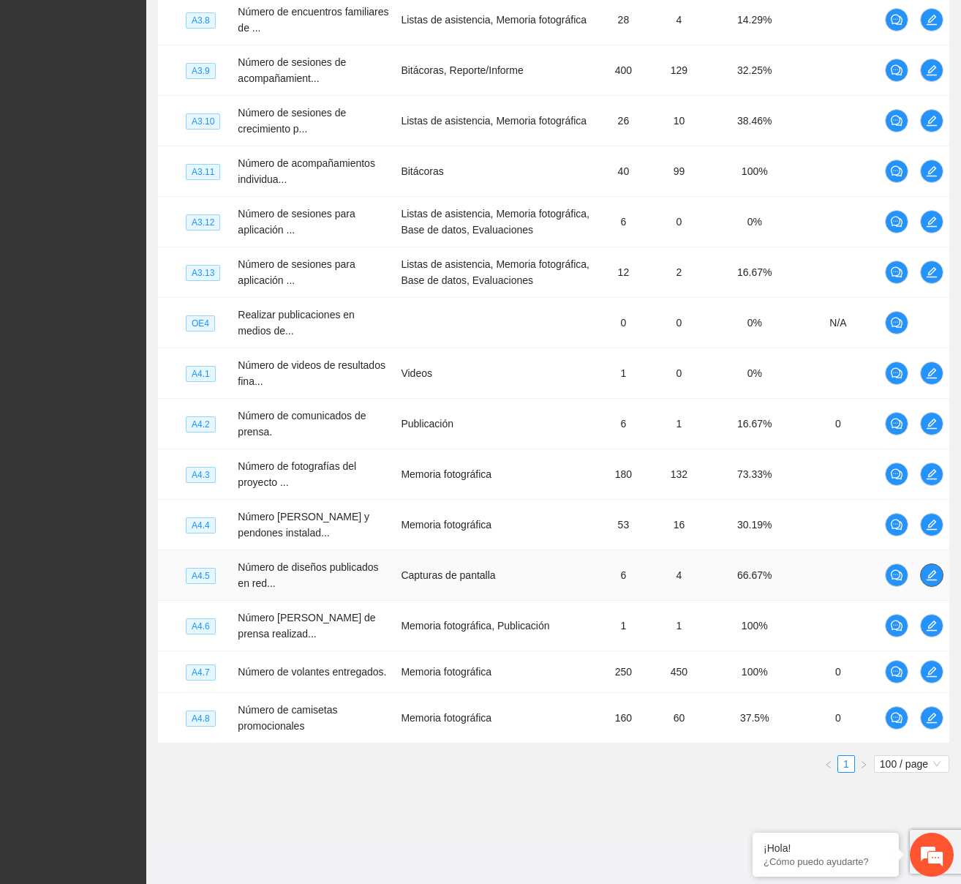
click at [921, 569] on span "edit" at bounding box center [932, 575] width 22 height 12
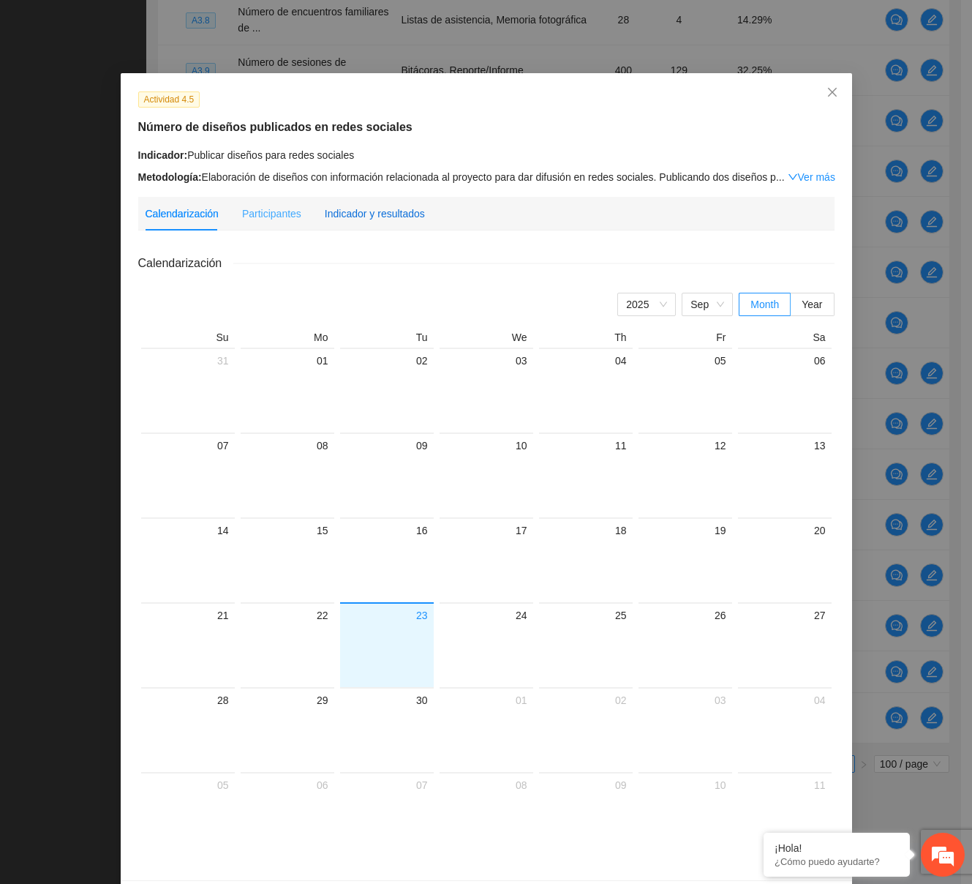
click at [378, 219] on div "Indicador y resultados" at bounding box center [375, 214] width 100 height 16
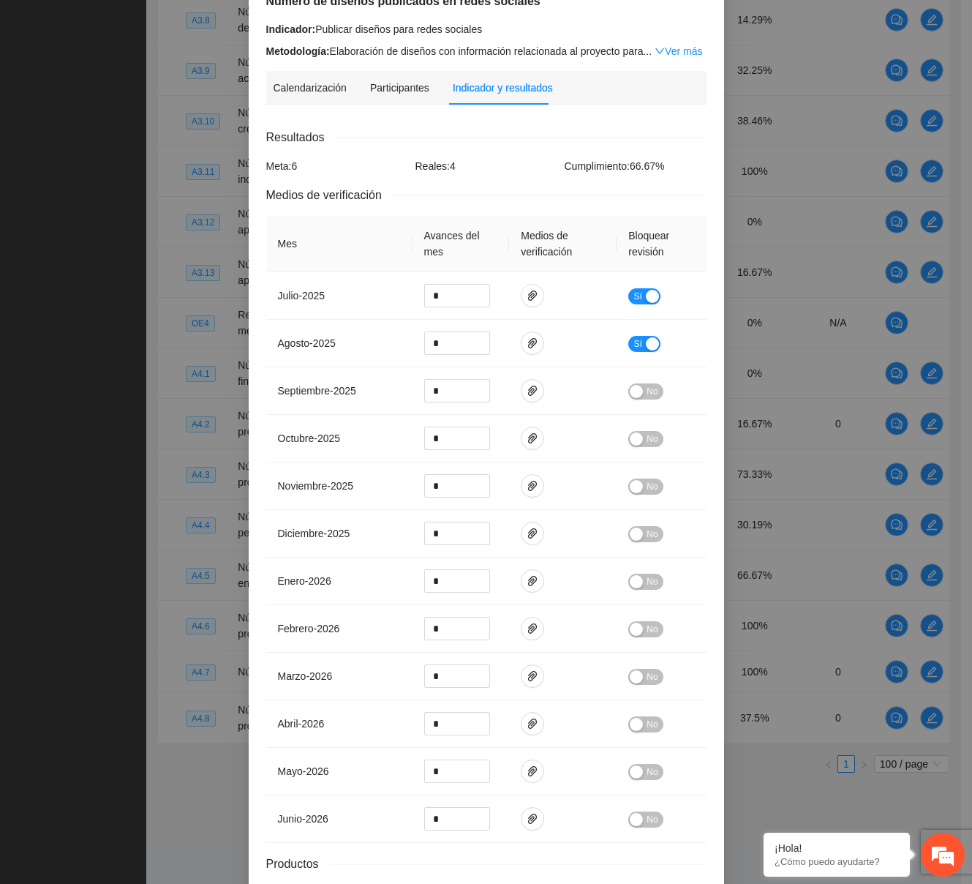
scroll to position [226, 0]
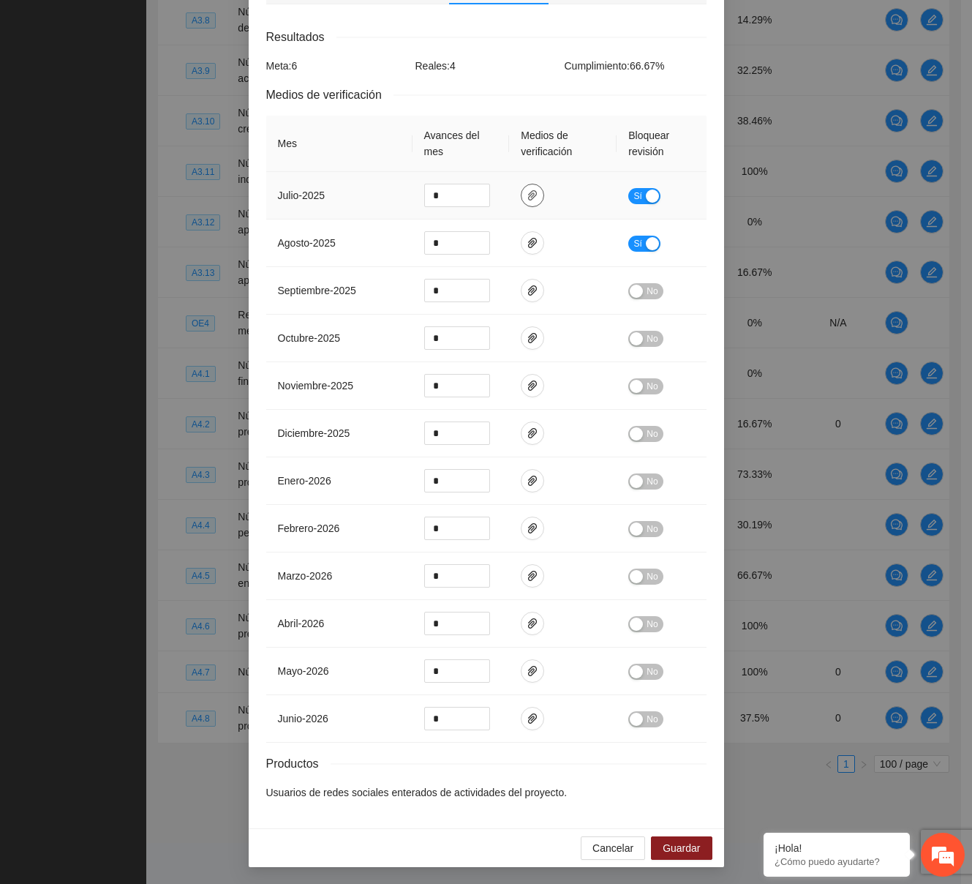
click at [528, 191] on icon "paper-clip" at bounding box center [532, 195] width 9 height 10
click at [458, 158] on link "redesociales.zip" at bounding box center [523, 161] width 192 height 16
click at [527, 239] on icon "paper-clip" at bounding box center [533, 243] width 12 height 12
click at [513, 205] on link "redesjunio2025.zip" at bounding box center [523, 208] width 192 height 16
click at [627, 850] on span "Cancelar" at bounding box center [613, 848] width 41 height 16
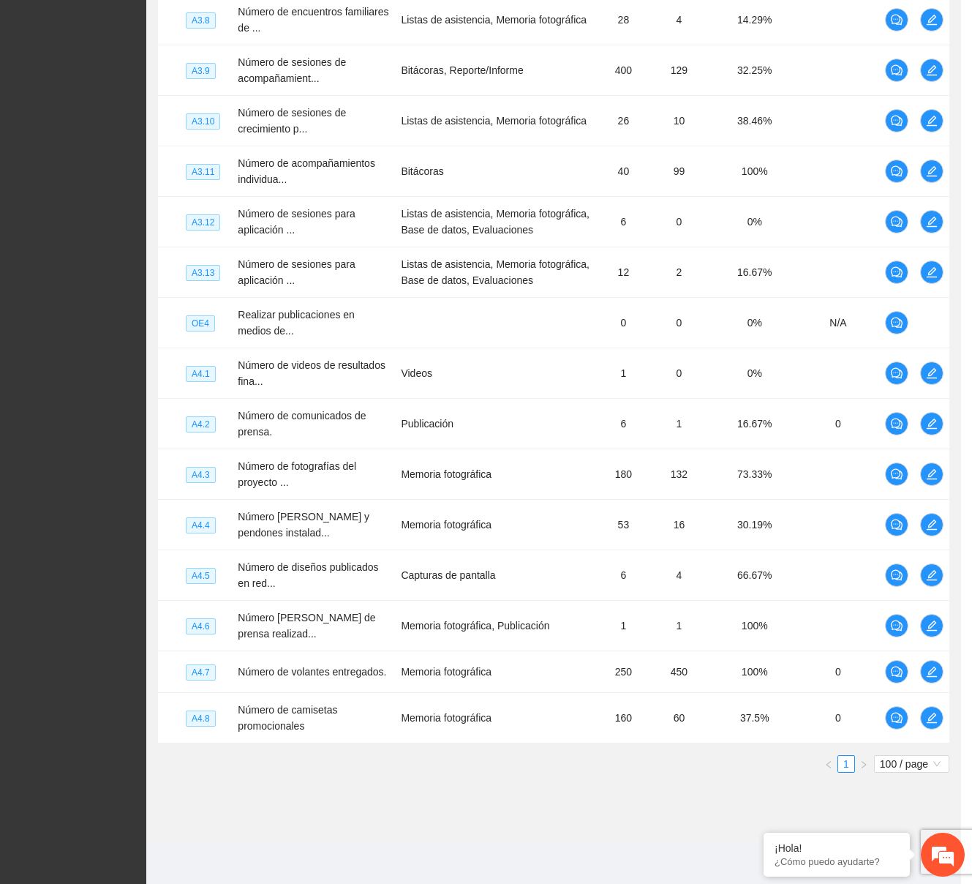
scroll to position [153, 0]
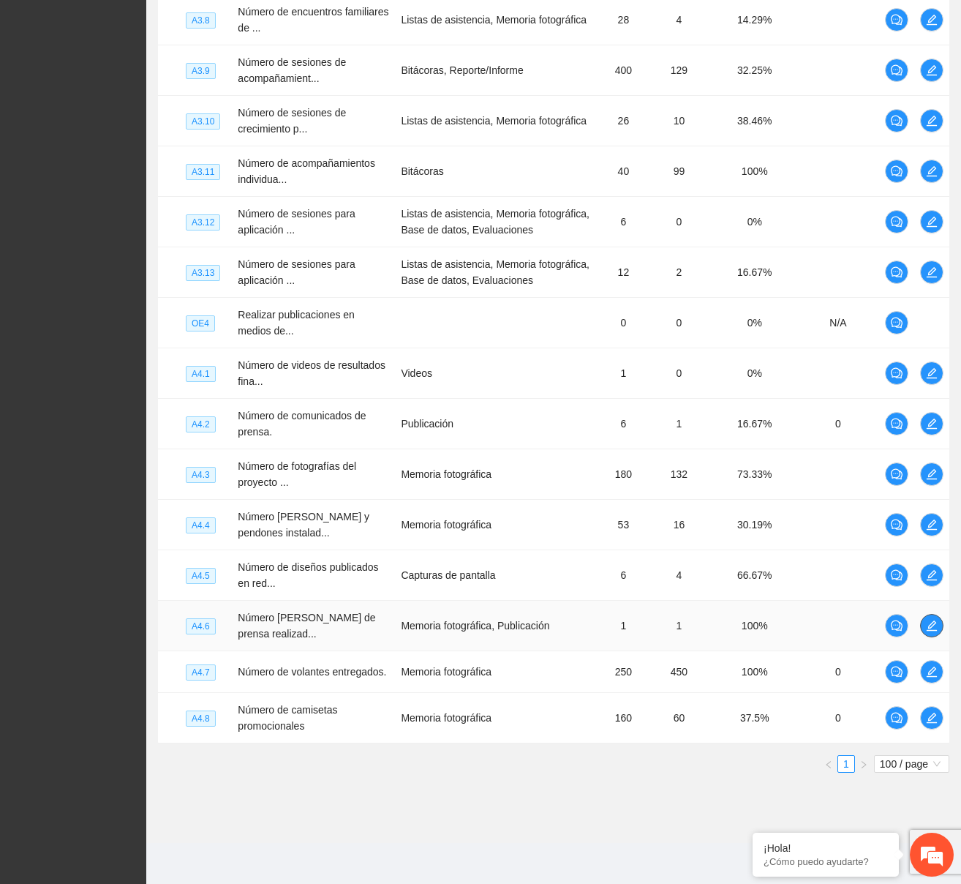
click at [934, 620] on icon "edit" at bounding box center [932, 626] width 12 height 12
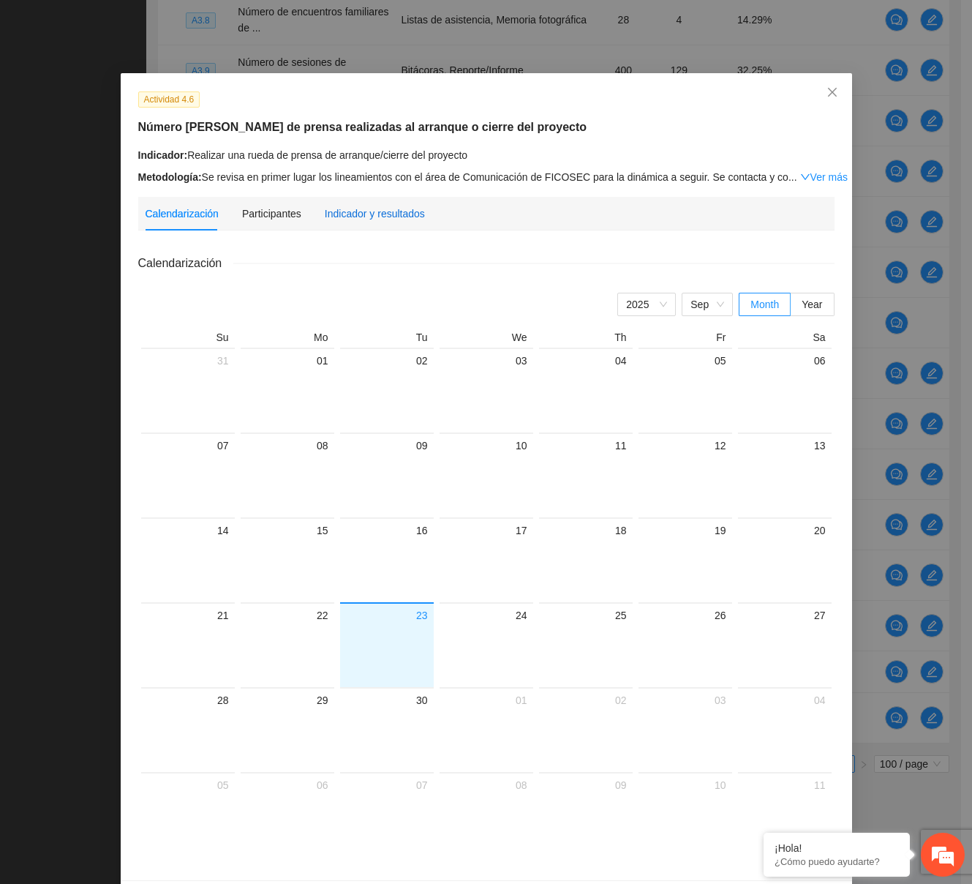
click at [386, 220] on div "Indicador y resultados" at bounding box center [375, 214] width 100 height 16
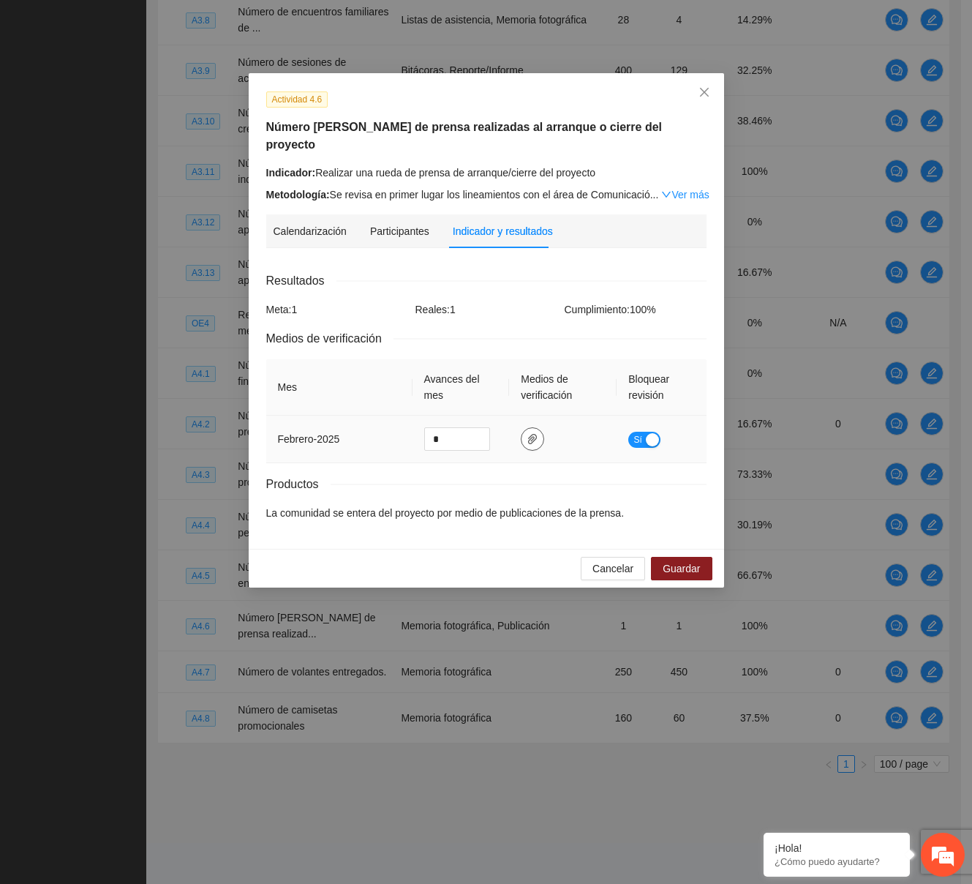
click at [522, 433] on span "paper-clip" at bounding box center [533, 439] width 22 height 12
click at [502, 380] on link "Comunicado de Prensa (Corregido con Fotos).docx" at bounding box center [528, 387] width 192 height 16
click at [632, 557] on button "Cancelar" at bounding box center [613, 568] width 64 height 23
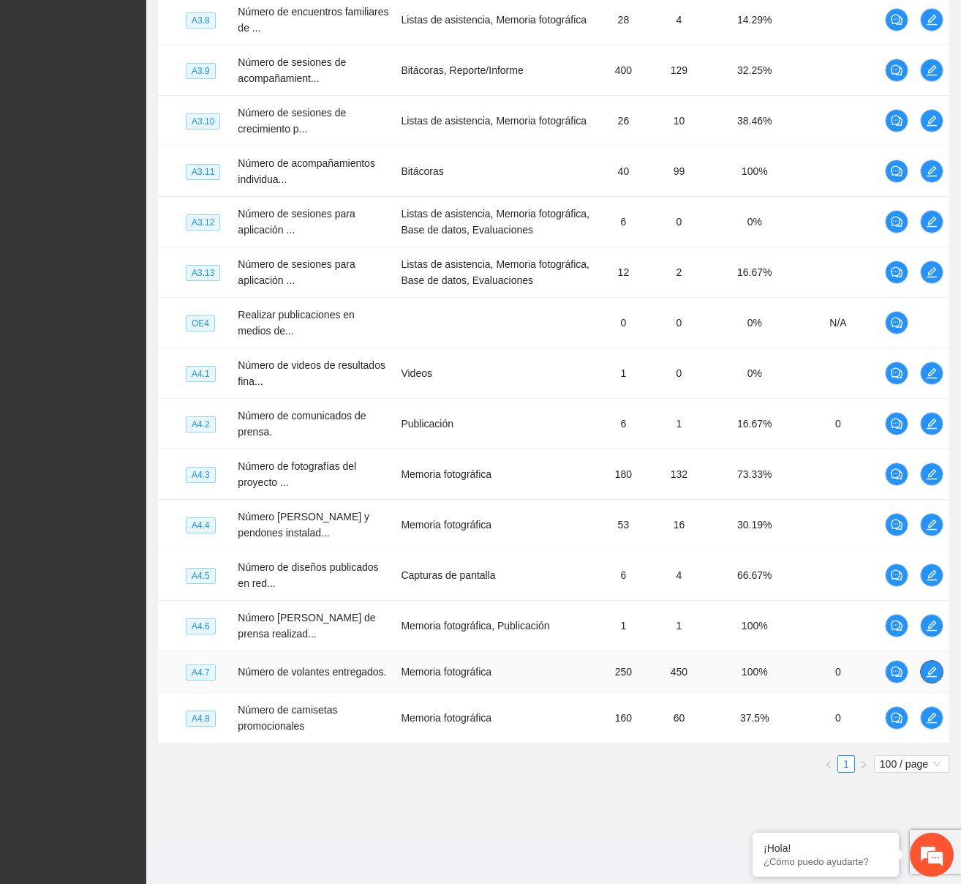
click at [929, 660] on button "button" at bounding box center [932, 671] width 23 height 23
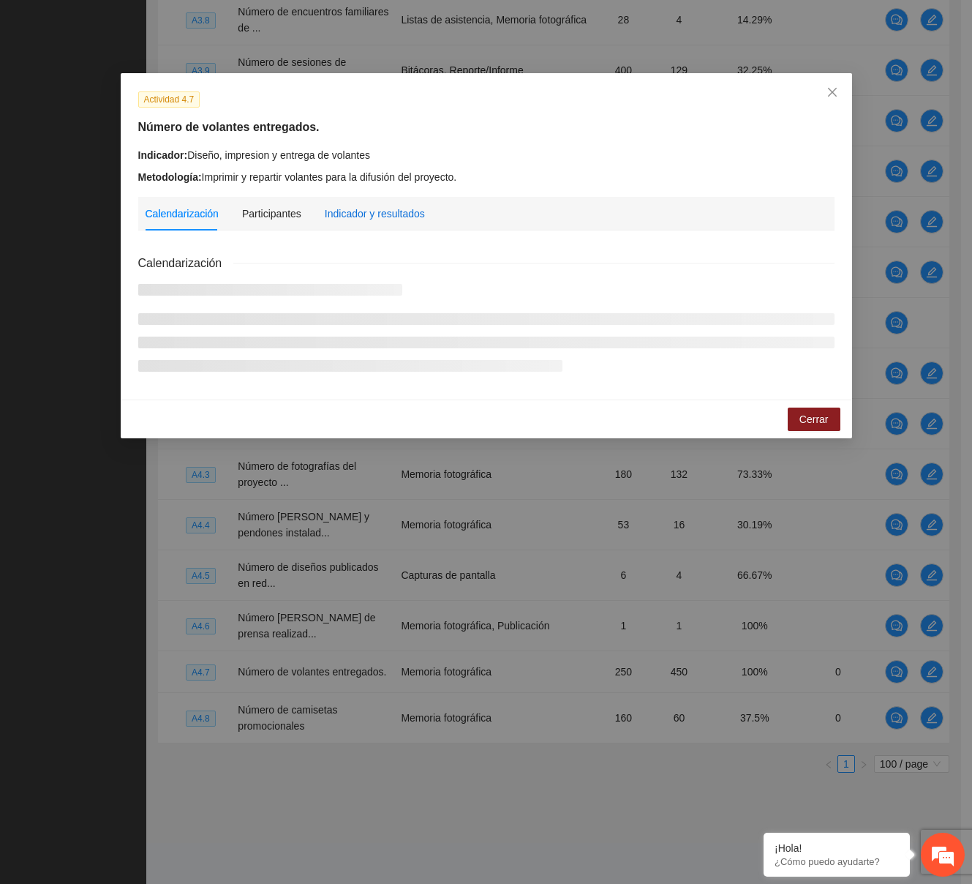
click at [356, 209] on div "Indicador y resultados" at bounding box center [375, 214] width 100 height 16
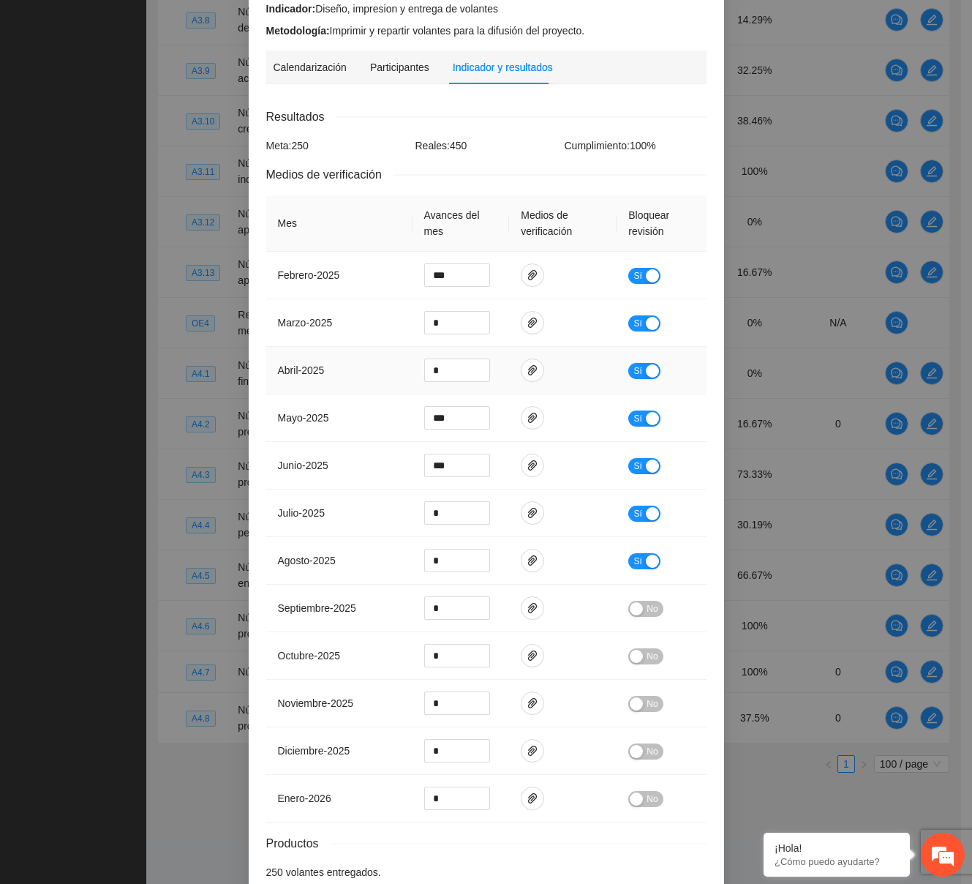
scroll to position [226, 0]
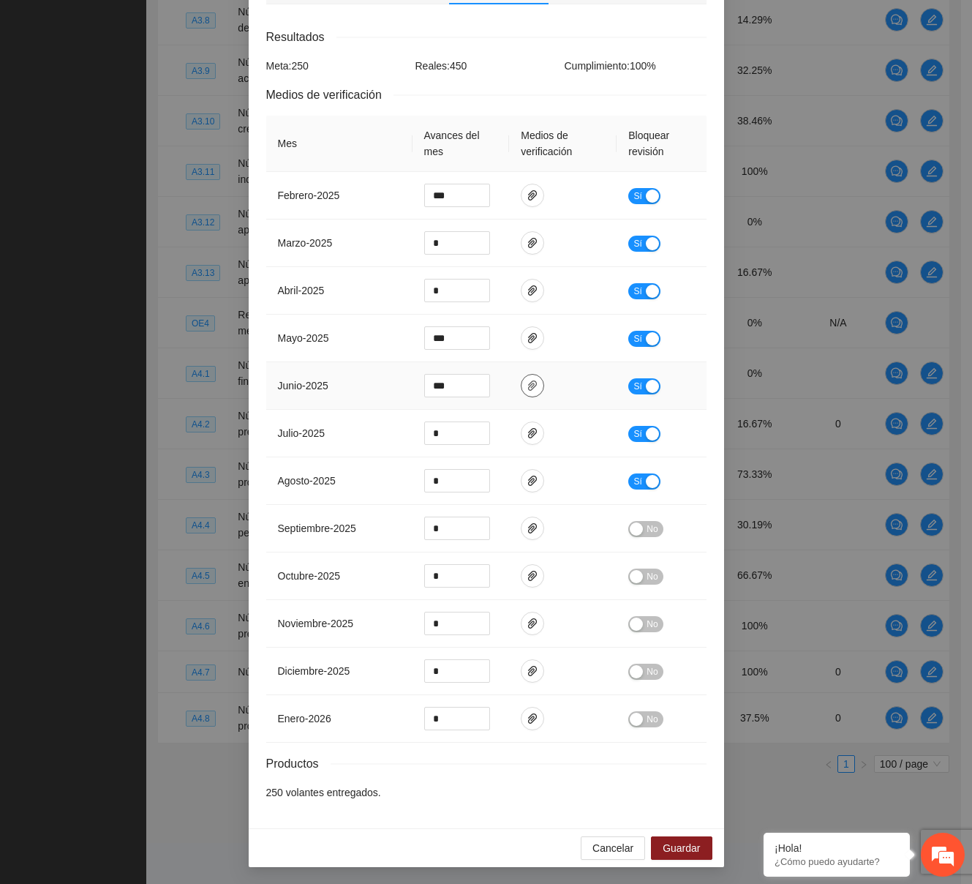
click at [528, 378] on button "button" at bounding box center [532, 385] width 23 height 23
click at [528, 427] on icon "paper-clip" at bounding box center [533, 433] width 12 height 12
click at [535, 478] on span "paper-clip" at bounding box center [533, 481] width 22 height 12
click at [619, 845] on span "Cancelar" at bounding box center [613, 848] width 41 height 16
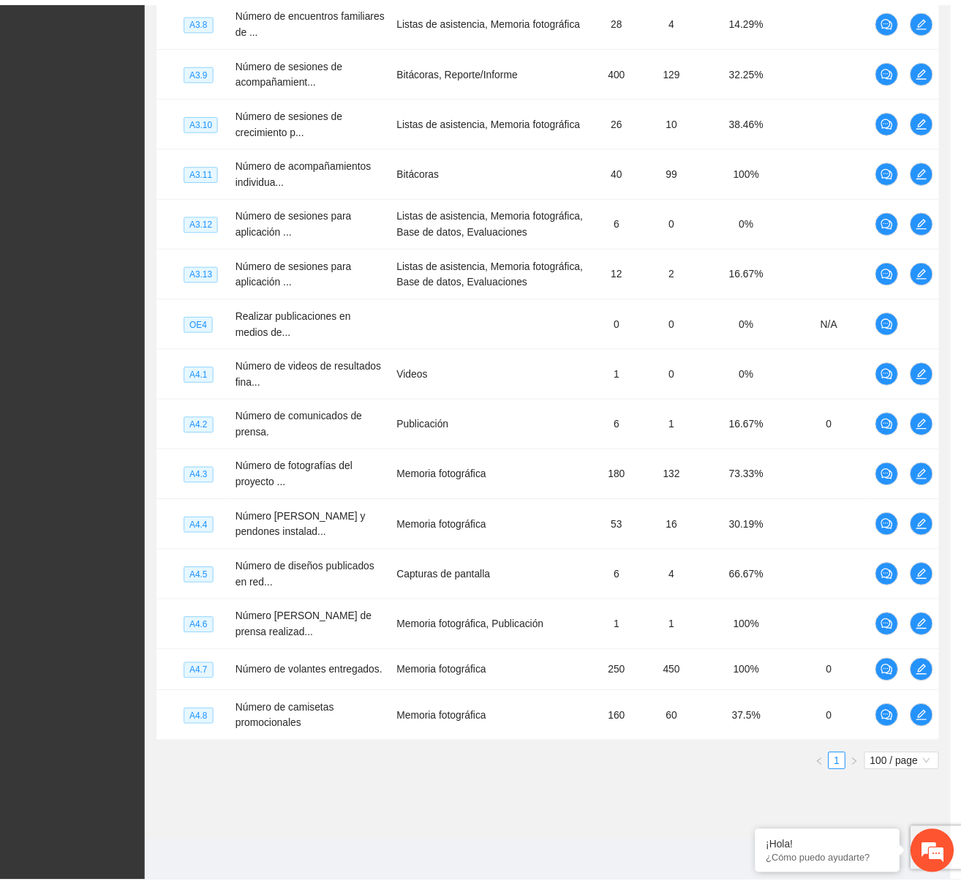
scroll to position [153, 0]
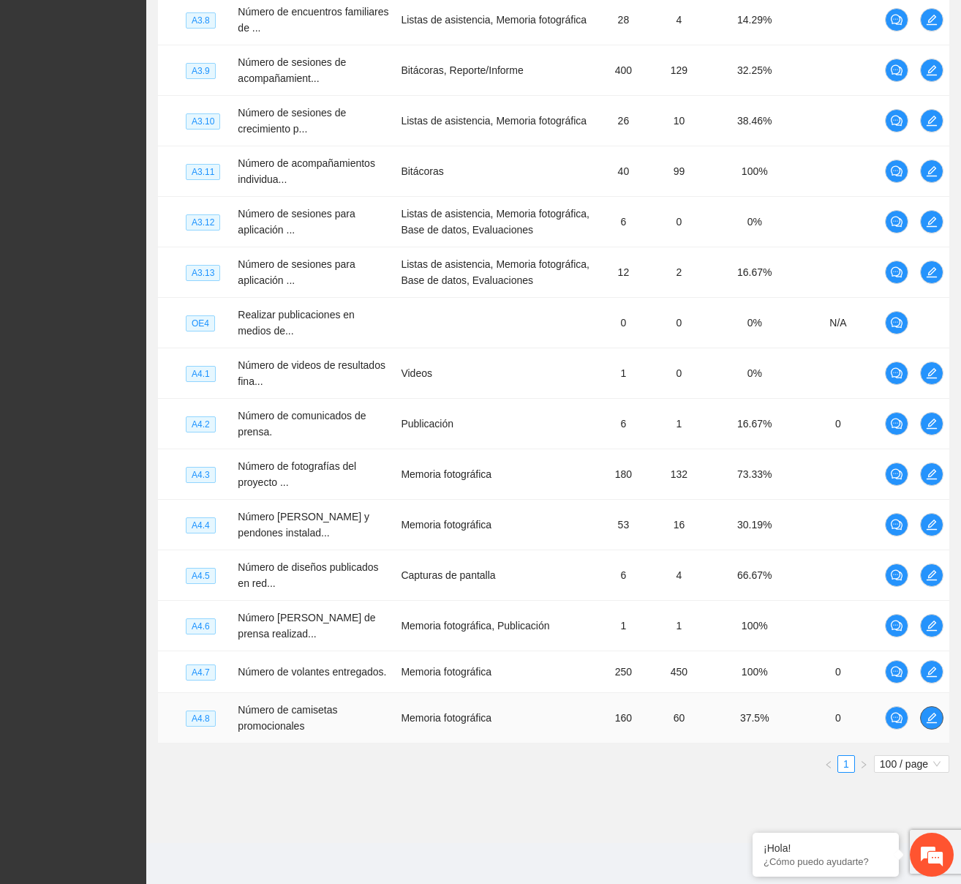
click at [937, 716] on icon "edit" at bounding box center [932, 718] width 12 height 12
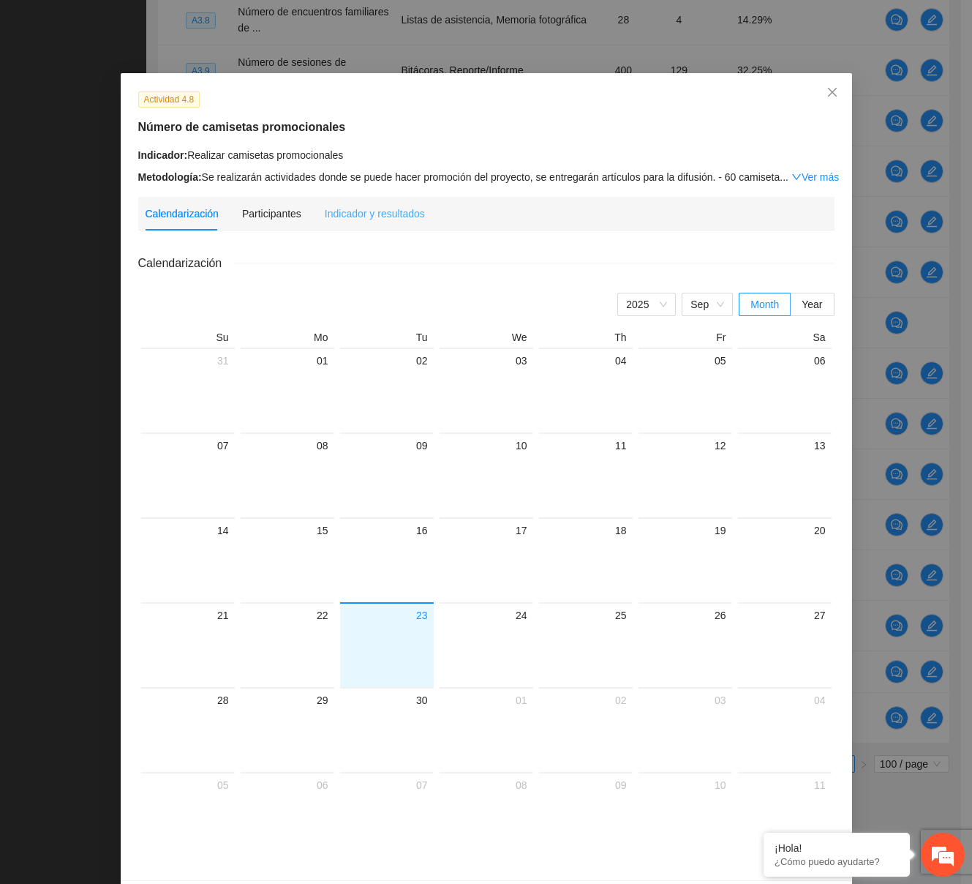
click at [400, 198] on div "Indicador y resultados" at bounding box center [375, 214] width 100 height 34
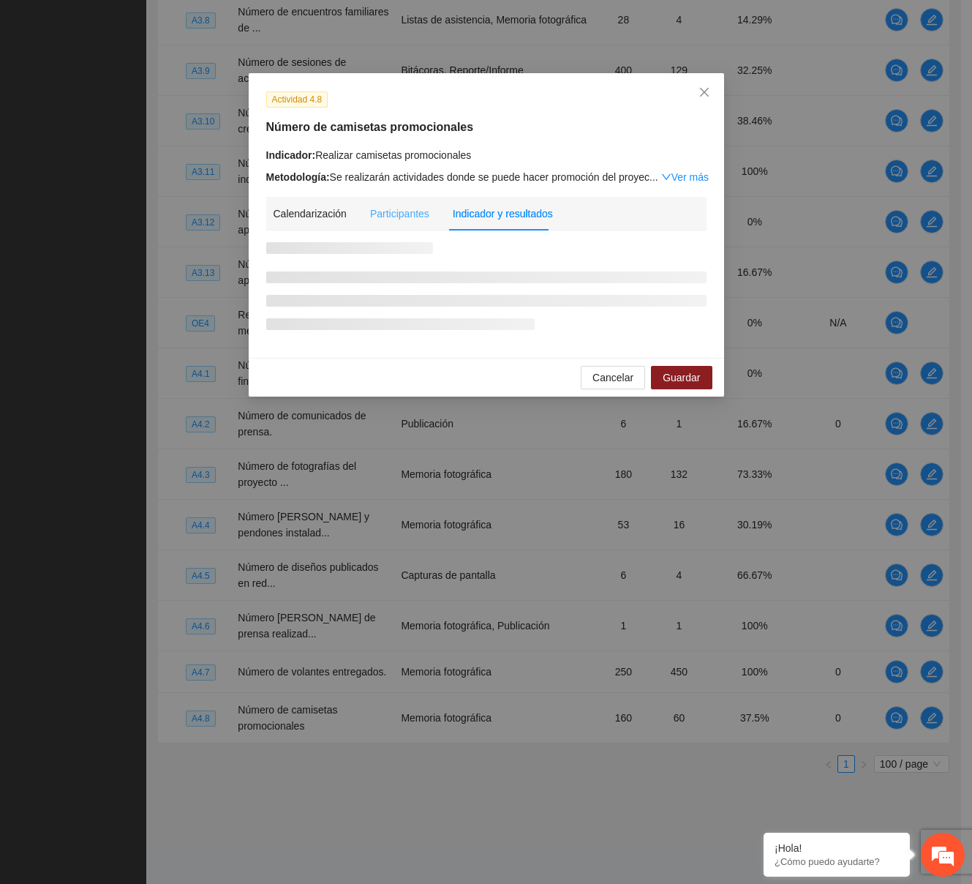
click at [399, 204] on div "Participantes" at bounding box center [399, 214] width 59 height 34
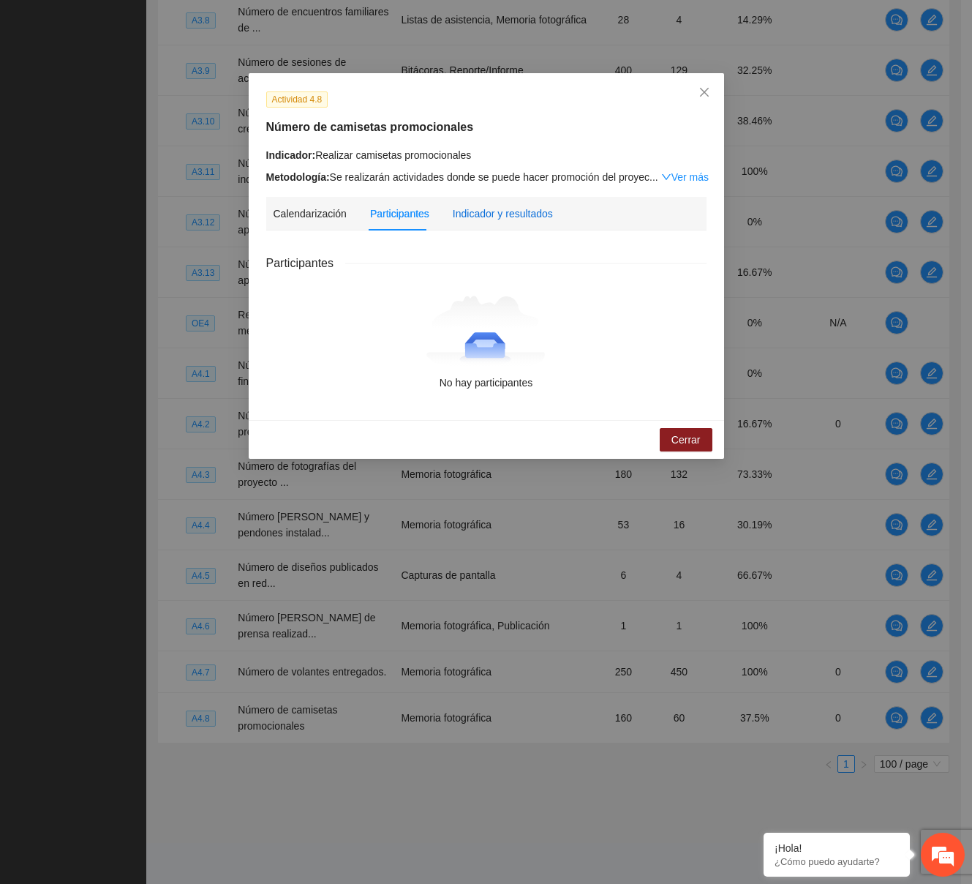
click at [498, 208] on div "Indicador y resultados" at bounding box center [503, 214] width 100 height 16
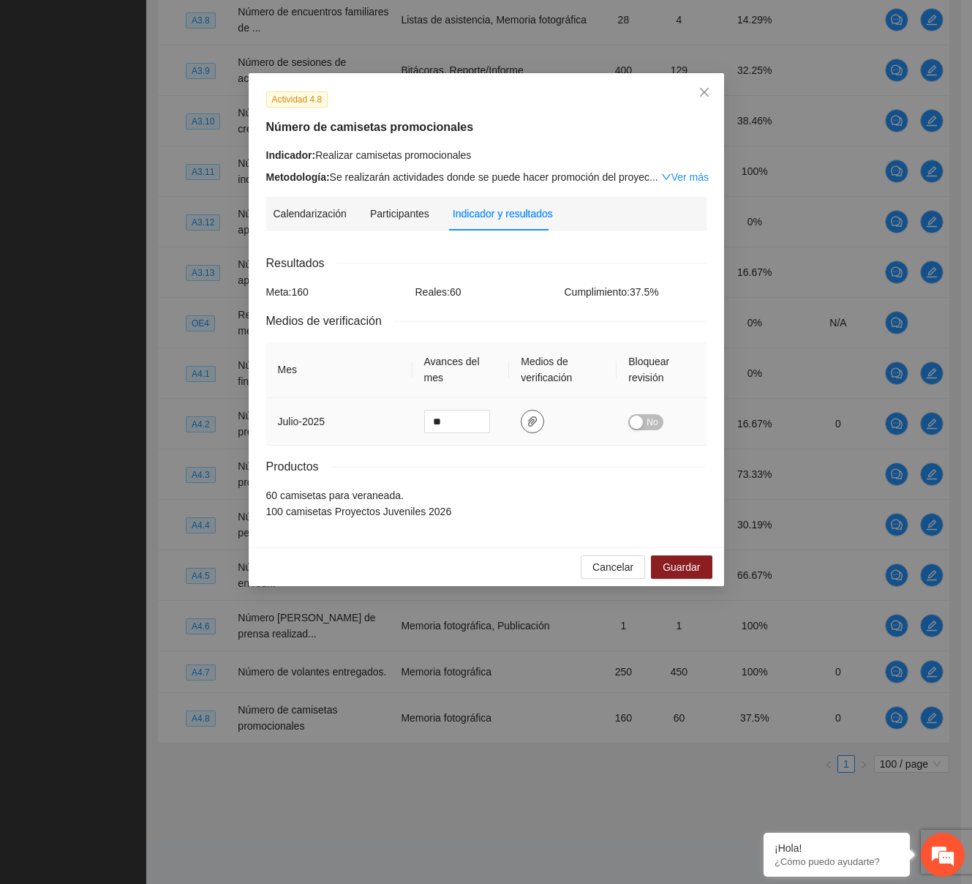
click at [531, 426] on icon "paper-clip" at bounding box center [533, 422] width 12 height 12
click at [485, 379] on link "playerasveraneada.zip" at bounding box center [528, 387] width 192 height 16
click at [699, 86] on span "Close" at bounding box center [705, 93] width 40 height 40
